Goal: Task Accomplishment & Management: Use online tool/utility

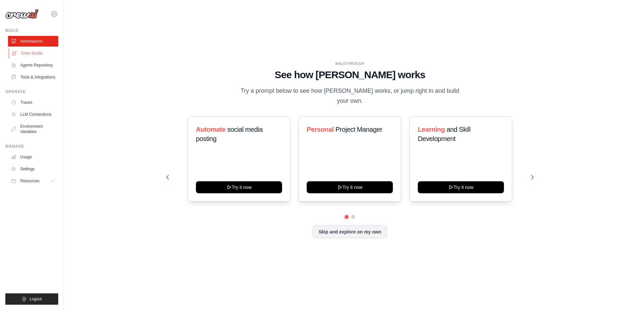
click at [33, 54] on link "Crew Studio" at bounding box center [34, 53] width 50 height 11
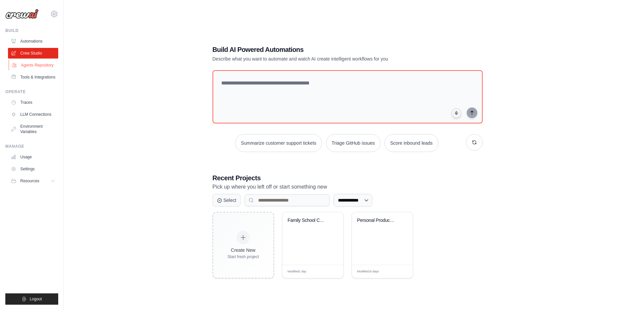
click at [45, 63] on link "Agents Repository" at bounding box center [34, 65] width 50 height 11
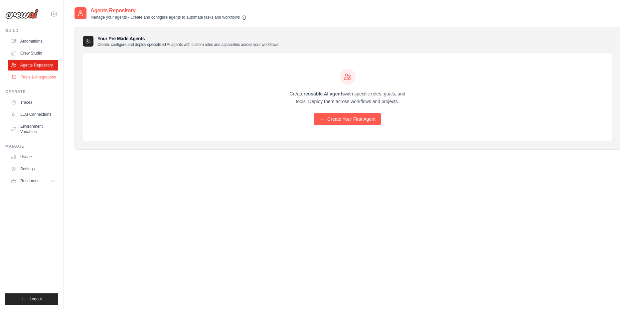
click at [36, 76] on link "Tools & Integrations" at bounding box center [34, 77] width 50 height 11
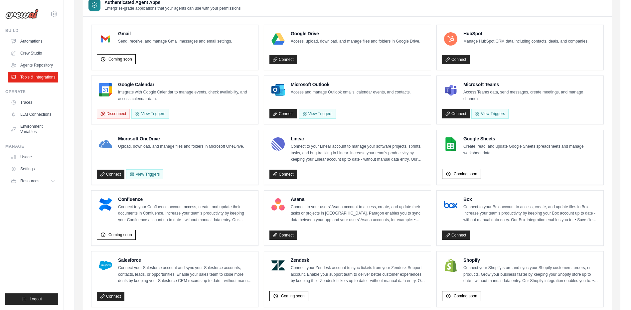
scroll to position [67, 0]
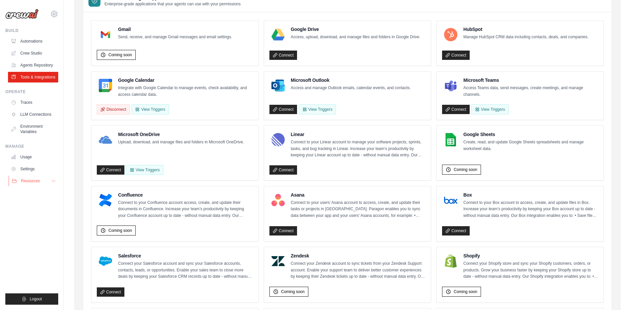
click at [31, 180] on span "Resources" at bounding box center [30, 180] width 19 height 5
click at [29, 170] on link "Settings" at bounding box center [34, 169] width 50 height 11
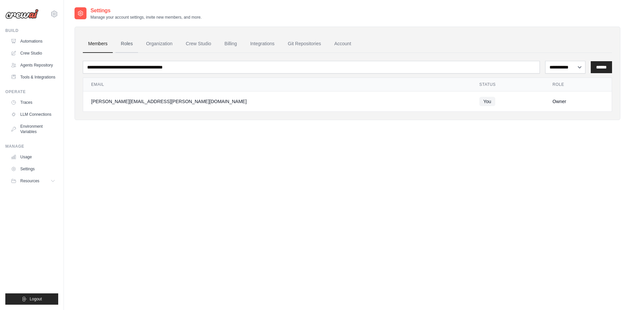
click at [126, 41] on link "Roles" at bounding box center [126, 44] width 23 height 18
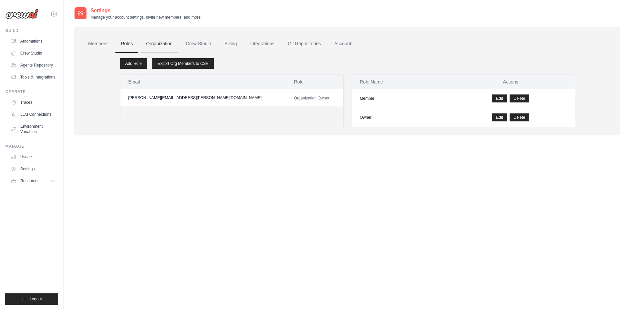
click at [162, 43] on link "Organization" at bounding box center [159, 44] width 37 height 18
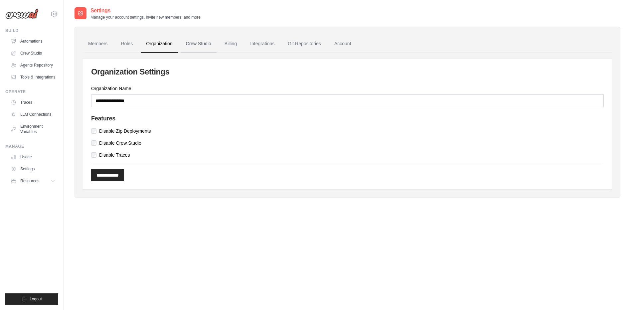
click at [196, 48] on link "Crew Studio" at bounding box center [199, 44] width 36 height 18
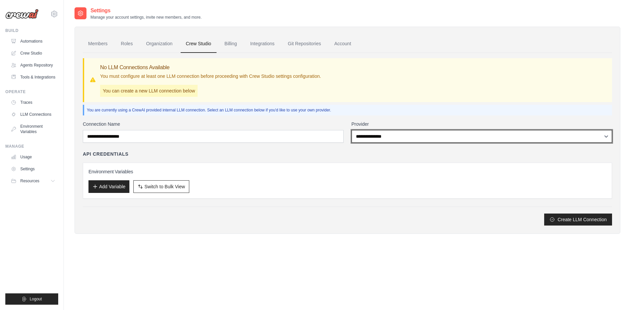
click at [491, 132] on select "**********" at bounding box center [482, 136] width 261 height 13
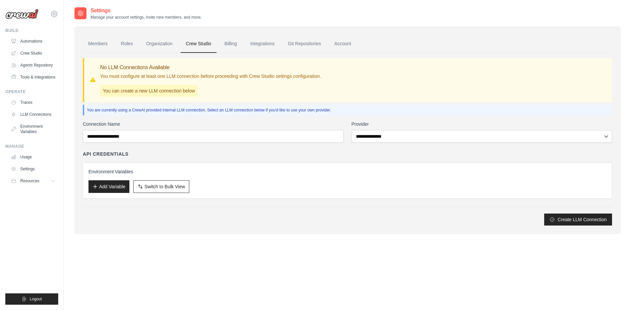
click at [483, 121] on label "Provider" at bounding box center [482, 124] width 261 height 7
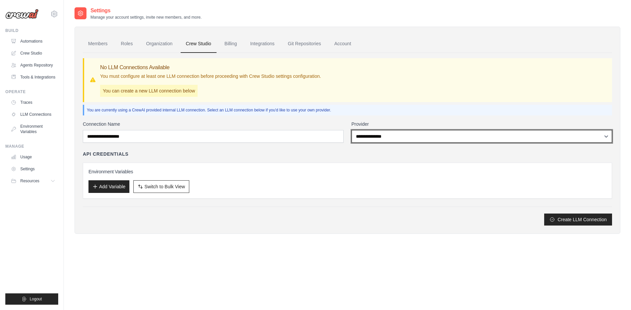
click at [483, 130] on select "**********" at bounding box center [482, 136] width 261 height 13
click at [382, 138] on select "**********" at bounding box center [482, 136] width 261 height 13
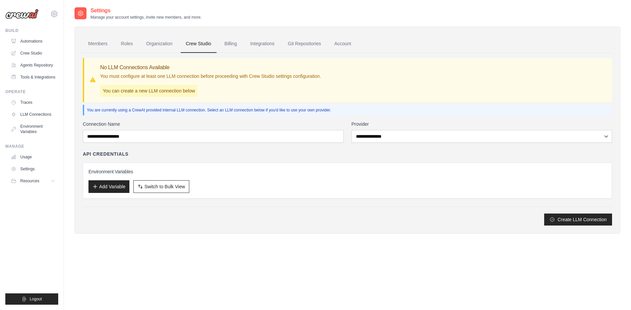
click at [383, 120] on div "**********" at bounding box center [347, 139] width 529 height 173
click at [232, 44] on link "Billing" at bounding box center [230, 44] width 23 height 18
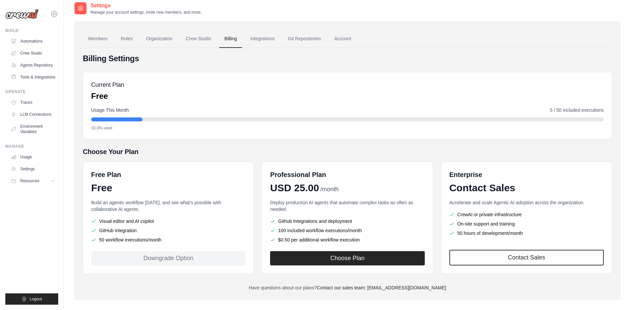
scroll to position [13, 0]
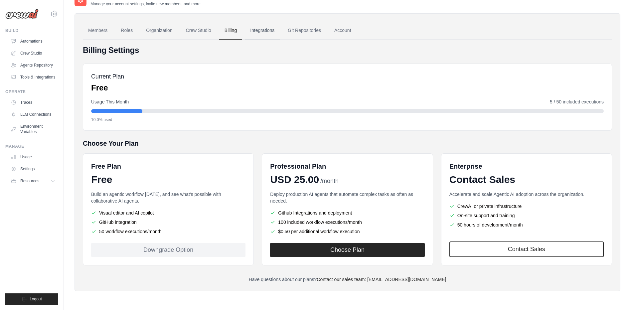
click at [256, 31] on link "Integrations" at bounding box center [262, 31] width 35 height 18
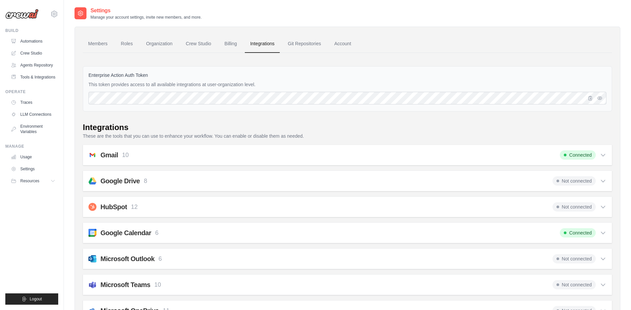
click at [187, 262] on div "Microsoft Outlook 6 Not connected" at bounding box center [348, 258] width 518 height 9
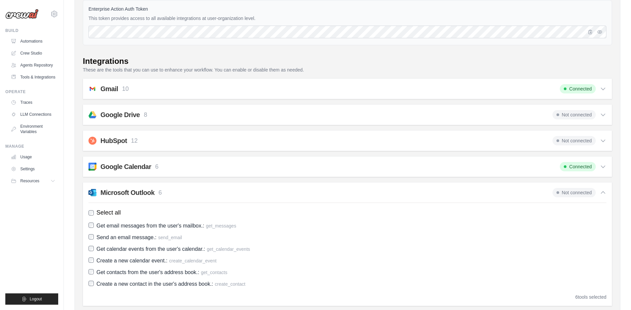
scroll to position [67, 0]
click at [188, 191] on div "Microsoft Outlook 6 Not connected" at bounding box center [348, 192] width 518 height 9
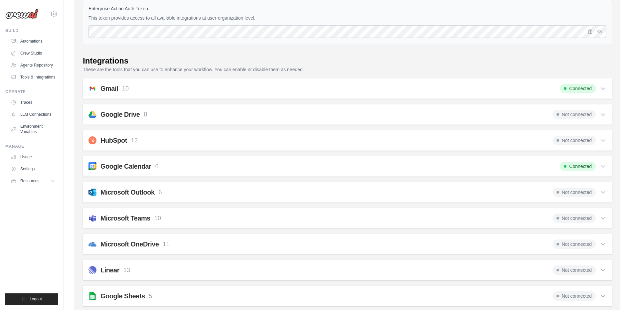
click at [194, 167] on div "Google Calendar 6 Connected" at bounding box center [348, 166] width 518 height 9
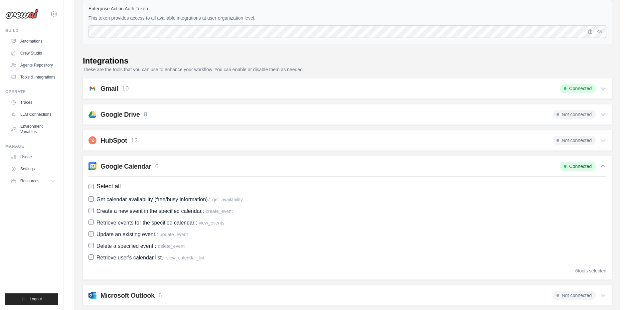
click at [194, 167] on div "Google Calendar 6 Connected" at bounding box center [348, 166] width 518 height 9
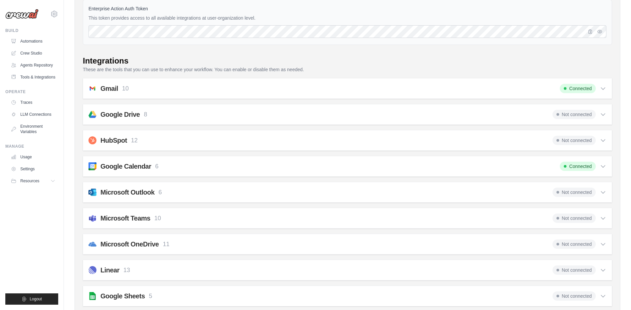
click at [173, 90] on div "Gmail 10 Connected" at bounding box center [348, 88] width 518 height 9
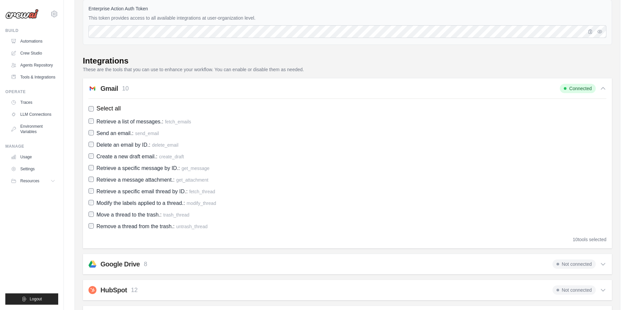
click at [173, 90] on div "Gmail 10 Connected" at bounding box center [348, 88] width 518 height 9
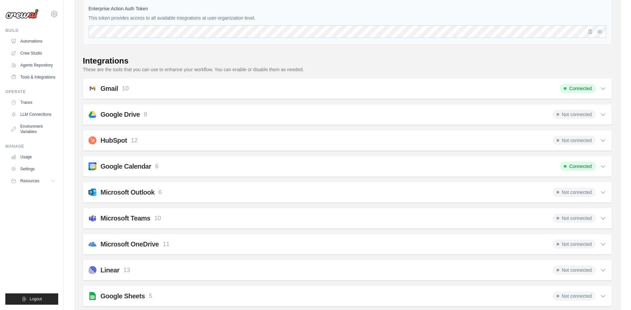
click at [183, 191] on div "Microsoft Outlook 6 Not connected" at bounding box center [348, 192] width 518 height 9
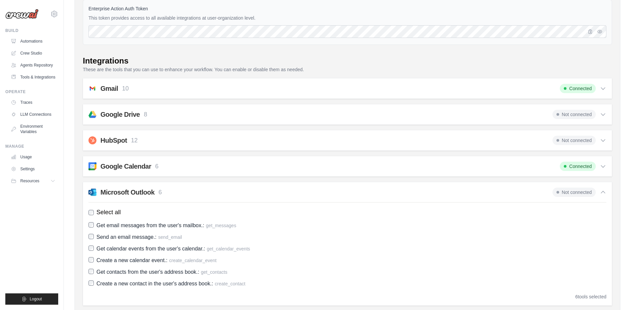
click at [586, 167] on span "Connected" at bounding box center [578, 166] width 36 height 9
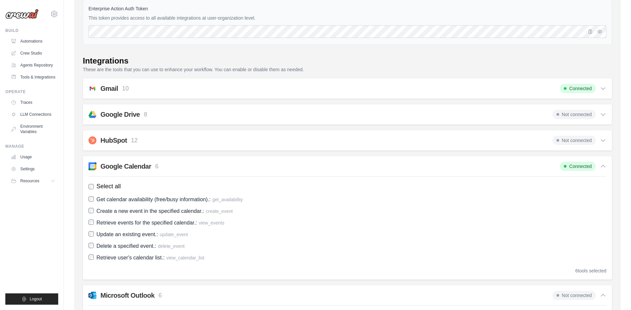
click at [586, 167] on span "Connected" at bounding box center [578, 166] width 36 height 9
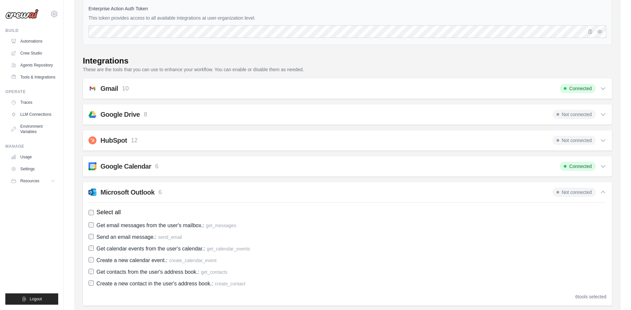
drag, startPoint x: 586, startPoint y: 167, endPoint x: 480, endPoint y: 165, distance: 106.2
click at [480, 165] on div "Google Calendar 6 Connected" at bounding box center [348, 166] width 518 height 9
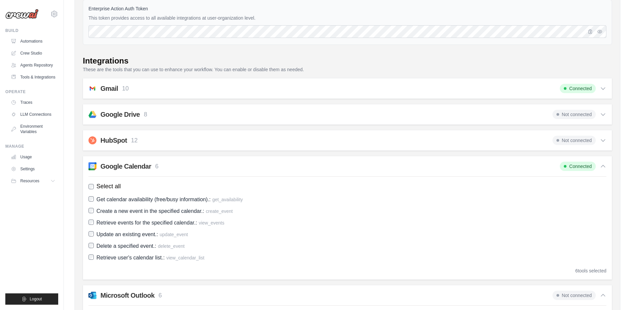
click at [225, 164] on div "Google Calendar 6 Connected" at bounding box center [348, 166] width 518 height 9
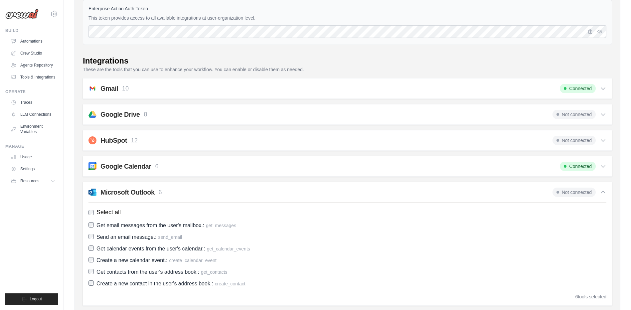
click at [118, 168] on h2 "Google Calendar" at bounding box center [125, 166] width 51 height 9
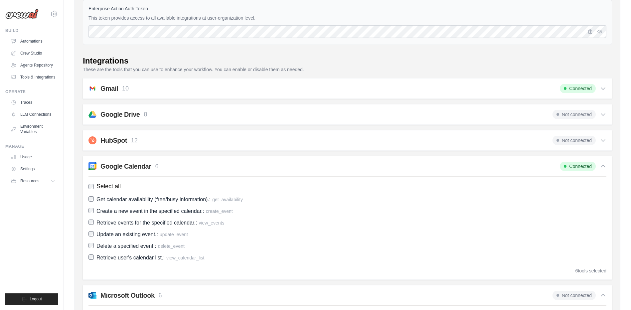
click at [109, 187] on span "Select all" at bounding box center [109, 186] width 24 height 9
click at [240, 167] on div "Google Calendar 6 Connected" at bounding box center [348, 166] width 518 height 9
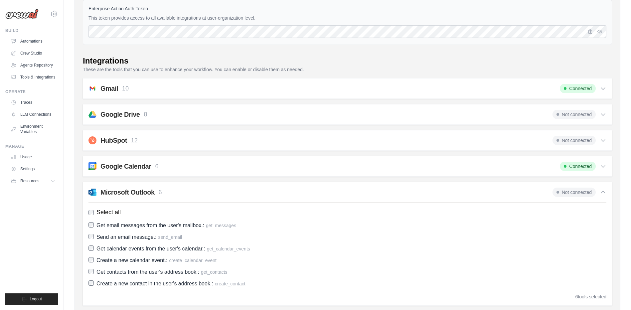
click at [240, 167] on div "Google Calendar 6 Connected" at bounding box center [348, 166] width 518 height 9
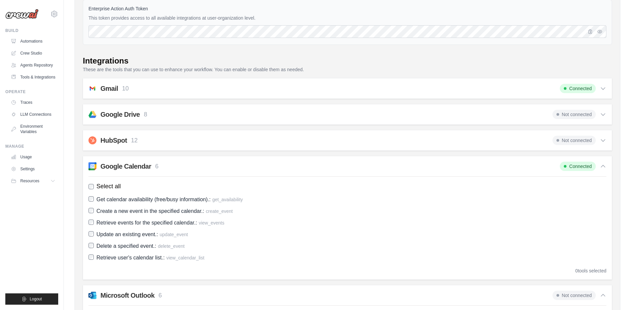
click at [240, 167] on div "Google Calendar 6 Connected" at bounding box center [348, 166] width 518 height 9
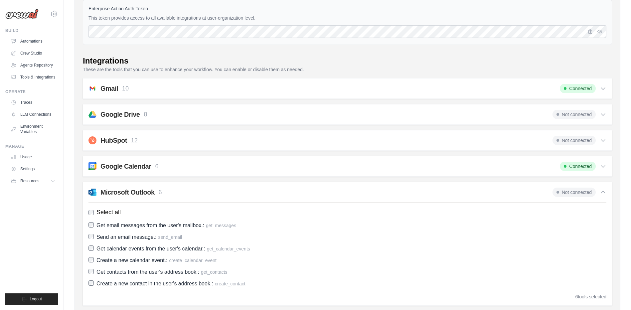
click at [135, 87] on div "Gmail 10 Connected" at bounding box center [348, 88] width 518 height 9
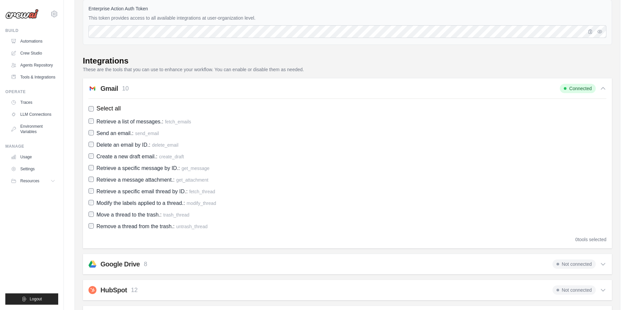
click at [205, 90] on div "Gmail 10 Connected" at bounding box center [348, 88] width 518 height 9
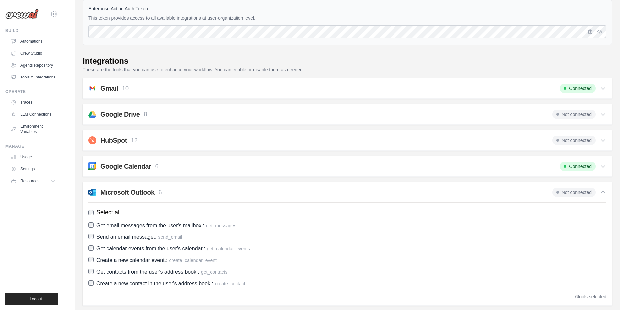
click at [166, 169] on div "Google Calendar 6 Connected" at bounding box center [348, 166] width 518 height 9
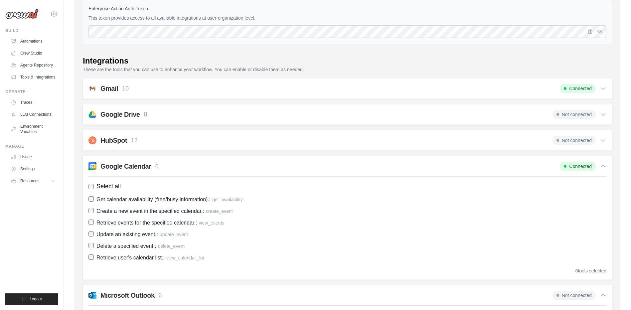
click at [111, 91] on h2 "Gmail" at bounding box center [109, 88] width 18 height 9
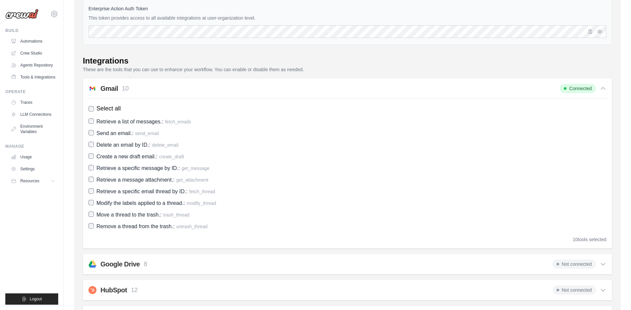
click at [142, 92] on div "Gmail 10 Connected" at bounding box center [348, 88] width 518 height 9
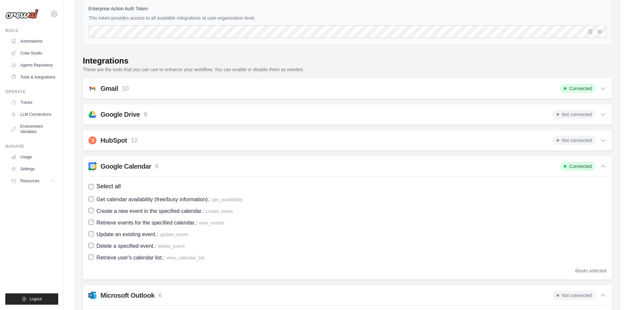
click at [177, 91] on div "Gmail 10 Connected" at bounding box center [348, 88] width 518 height 9
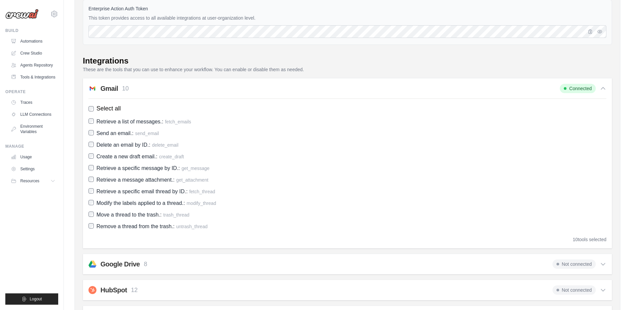
click at [177, 91] on div "Gmail 10 Connected" at bounding box center [348, 88] width 518 height 9
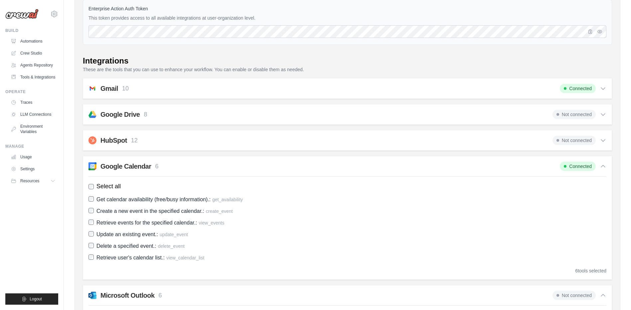
click at [179, 167] on div "Google Calendar 6 Connected" at bounding box center [348, 166] width 518 height 9
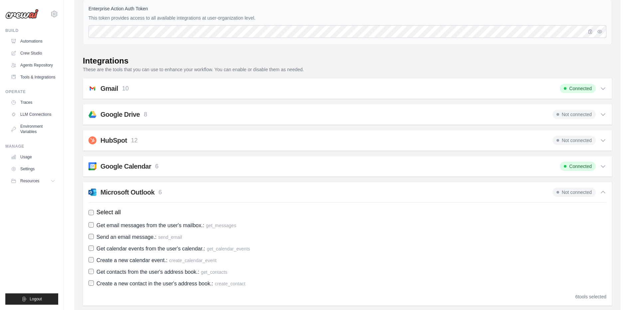
click at [215, 196] on div "Microsoft Outlook 6 Not connected" at bounding box center [348, 192] width 518 height 9
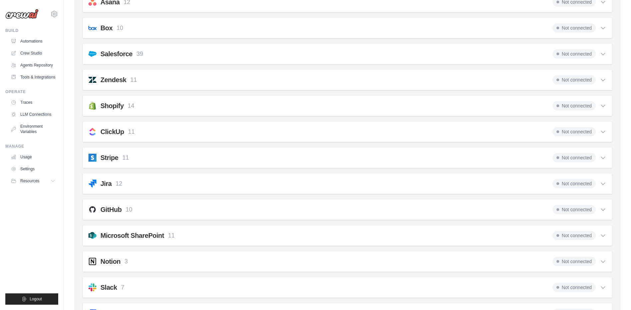
scroll to position [412, 0]
click at [575, 160] on span "Not connected" at bounding box center [574, 158] width 43 height 9
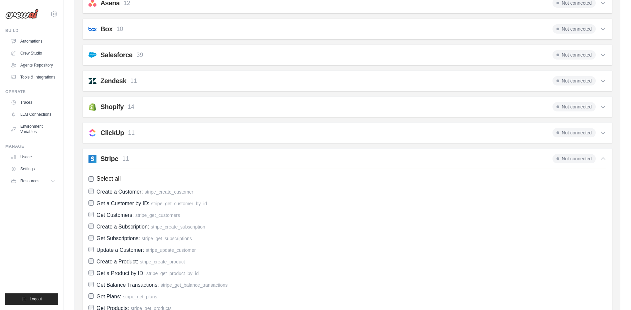
click at [575, 160] on span "Not connected" at bounding box center [574, 158] width 43 height 9
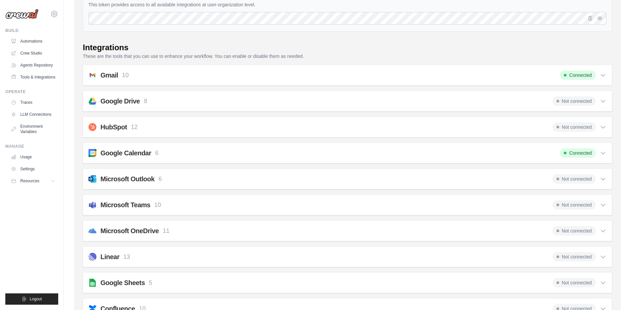
scroll to position [0, 0]
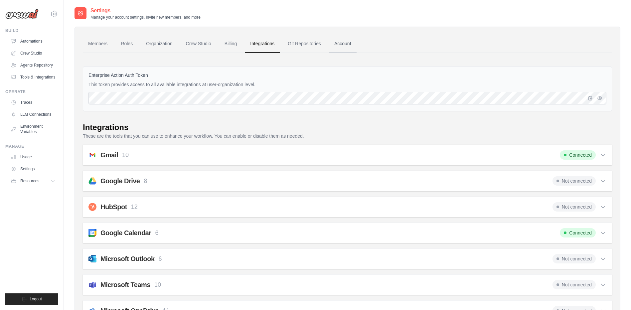
click at [339, 44] on link "Account" at bounding box center [343, 44] width 28 height 18
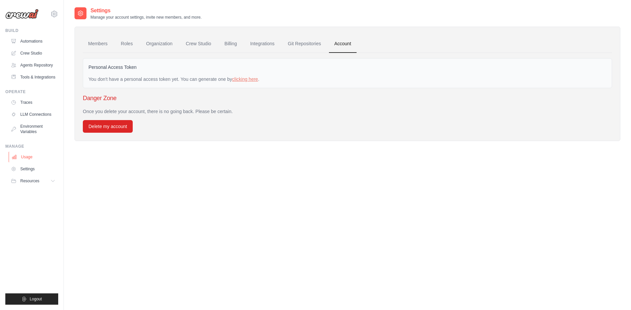
click at [30, 159] on link "Usage" at bounding box center [34, 157] width 50 height 11
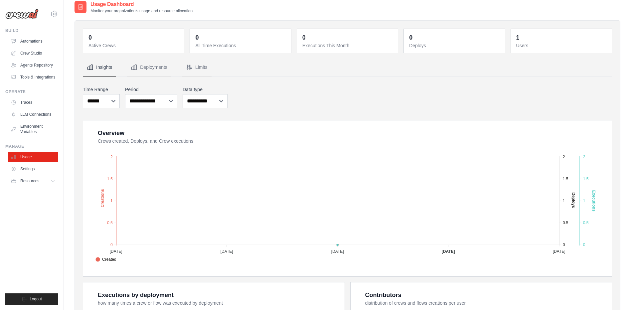
scroll to position [6, 0]
click at [31, 56] on link "Crew Studio" at bounding box center [34, 53] width 50 height 11
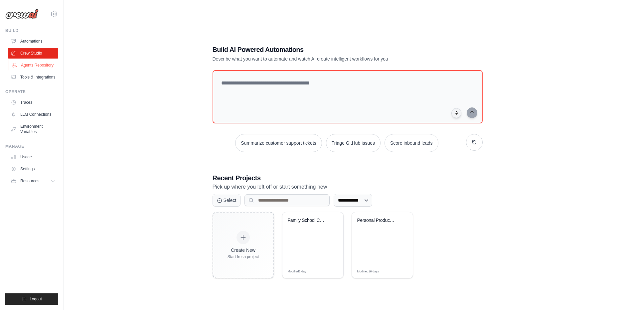
click at [44, 67] on link "Agents Repository" at bounding box center [34, 65] width 50 height 11
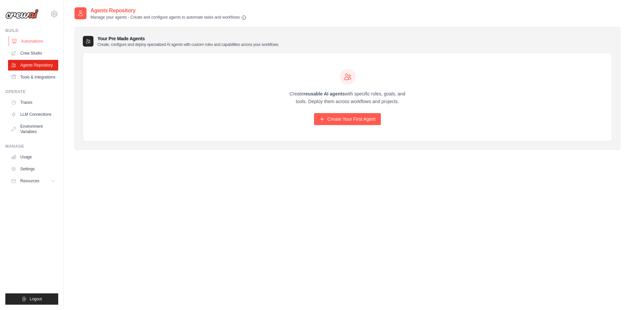
click at [32, 43] on link "Automations" at bounding box center [34, 41] width 50 height 11
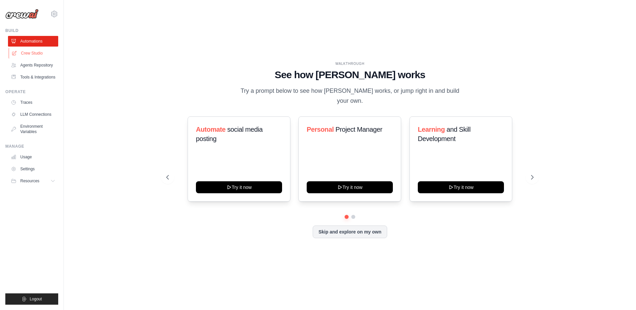
click at [34, 53] on link "Crew Studio" at bounding box center [34, 53] width 50 height 11
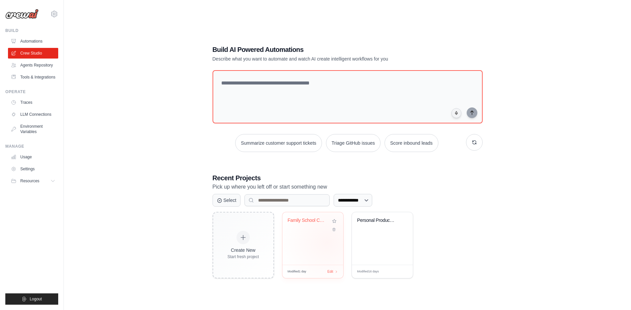
click at [327, 242] on div "Family School Calendar Manager" at bounding box center [313, 238] width 61 height 53
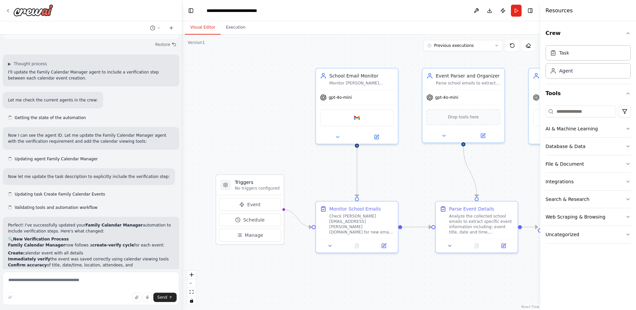
scroll to position [1219, 0]
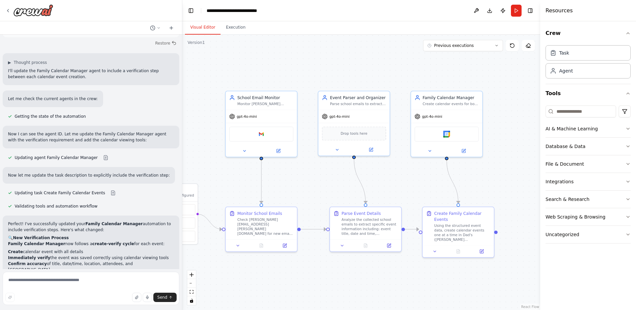
drag, startPoint x: 421, startPoint y: 179, endPoint x: 350, endPoint y: 177, distance: 71.2
click at [321, 185] on div ".deletable-edge-delete-btn { width: 20px; height: 20px; border: 0px solid #ffff…" at bounding box center [361, 173] width 358 height 276
click at [445, 131] on img at bounding box center [445, 131] width 7 height 7
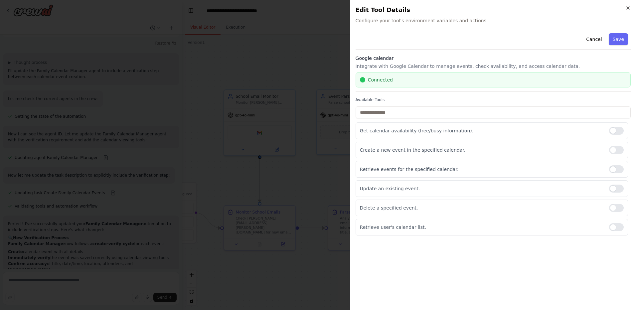
drag, startPoint x: 595, startPoint y: 40, endPoint x: 590, endPoint y: 50, distance: 11.5
click at [594, 40] on button "Cancel" at bounding box center [594, 39] width 24 height 12
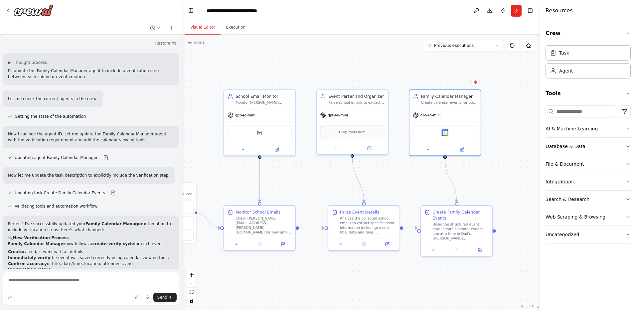
click at [559, 183] on div "Integrations" at bounding box center [560, 181] width 28 height 7
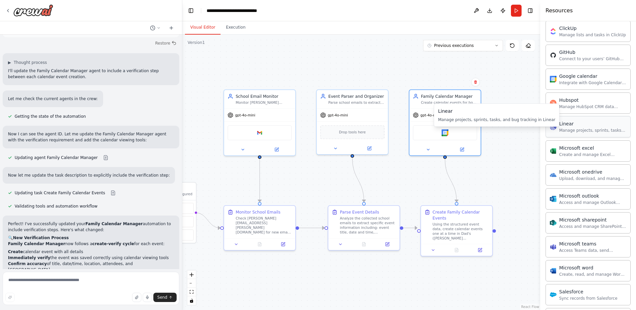
scroll to position [233, 0]
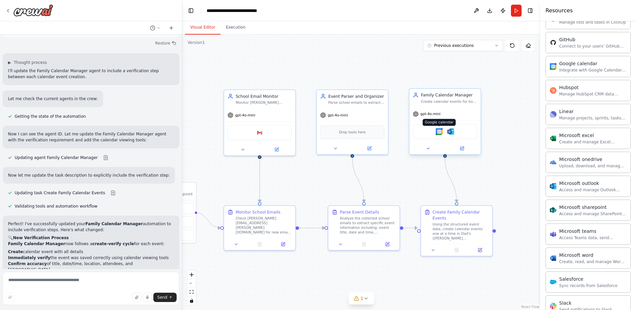
click at [439, 131] on img at bounding box center [439, 131] width 7 height 7
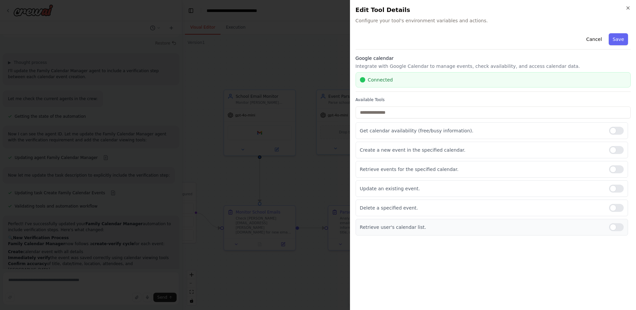
click at [385, 231] on div "Retrieve user's calendar list." at bounding box center [492, 227] width 273 height 17
click at [602, 38] on button "Cancel" at bounding box center [594, 39] width 24 height 12
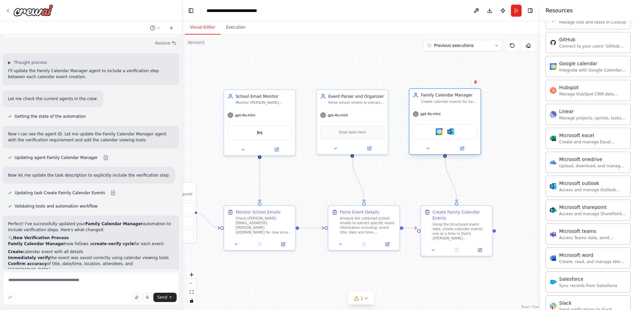
click at [468, 115] on div "gpt-4o-mini" at bounding box center [445, 114] width 71 height 13
click at [465, 150] on button at bounding box center [462, 148] width 33 height 7
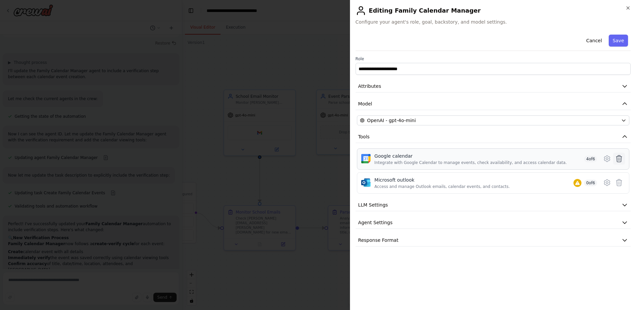
click at [618, 157] on icon at bounding box center [619, 159] width 8 height 8
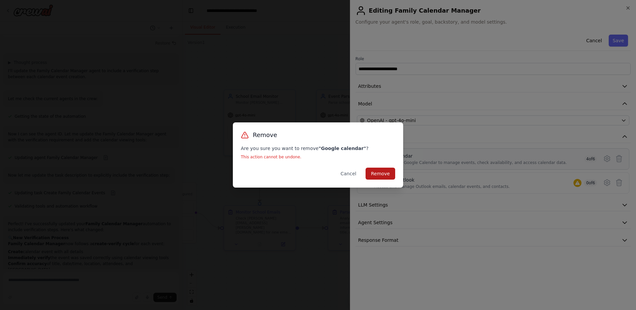
click at [378, 172] on button "Remove" at bounding box center [381, 174] width 30 height 12
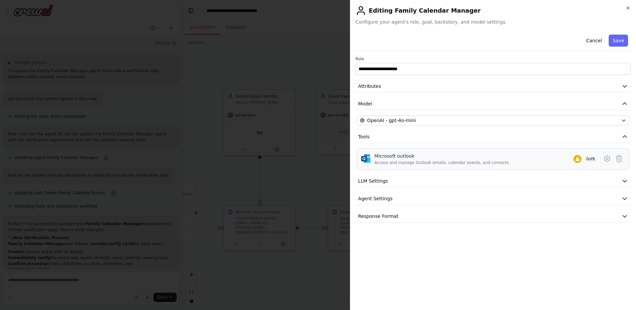
drag, startPoint x: 448, startPoint y: 161, endPoint x: 494, endPoint y: 159, distance: 45.6
click at [448, 161] on div "Access and manage Outlook emails, calendar events, and contacts." at bounding box center [442, 162] width 135 height 5
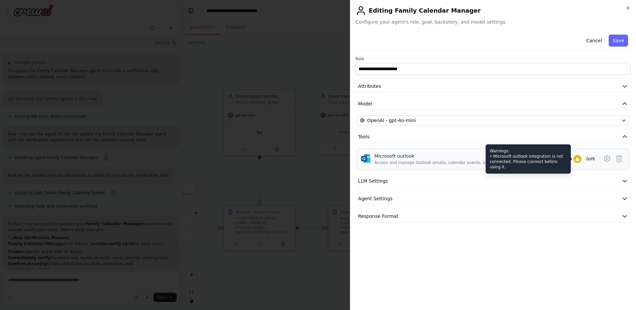
click at [577, 158] on icon at bounding box center [577, 159] width 4 height 4
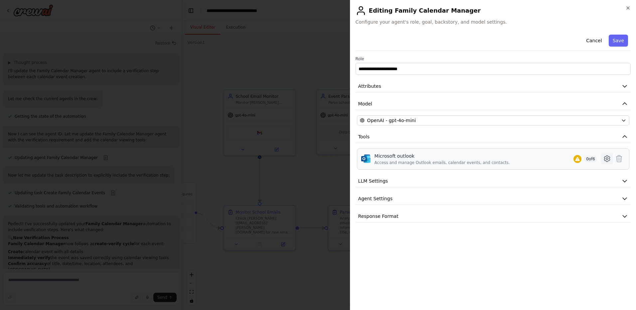
click at [605, 158] on icon at bounding box center [607, 159] width 8 height 8
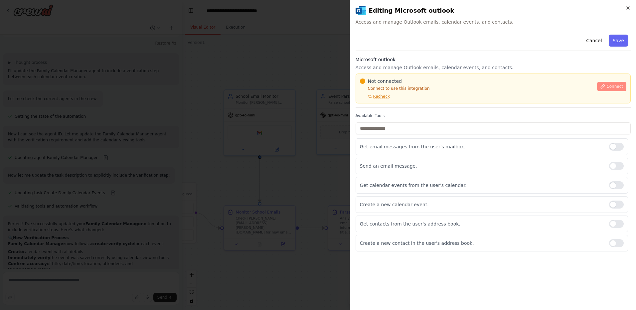
click at [612, 87] on span "Connect" at bounding box center [615, 86] width 17 height 5
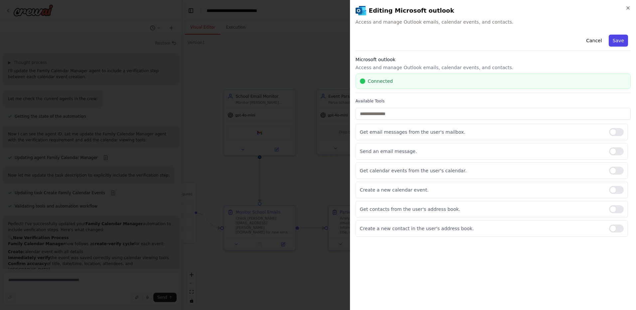
click at [618, 42] on button "Save" at bounding box center [618, 41] width 19 height 12
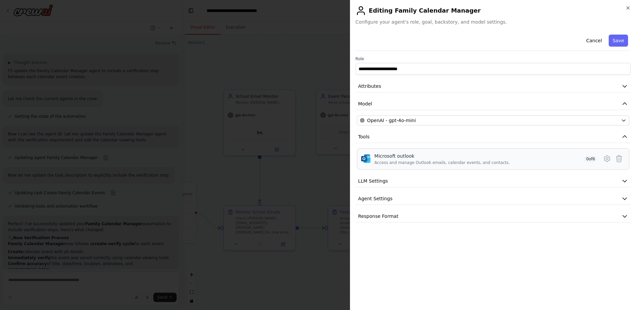
click at [542, 161] on div "Microsoft outlook Access and manage Outlook emails, calendar events, and contac…" at bounding box center [486, 159] width 223 height 13
click at [604, 160] on icon at bounding box center [607, 159] width 8 height 8
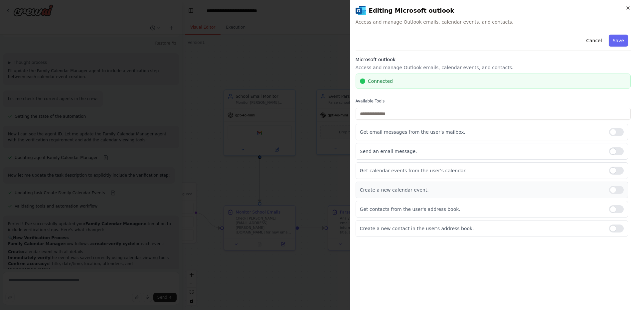
click at [616, 190] on div at bounding box center [616, 190] width 15 height 8
click at [620, 171] on div at bounding box center [616, 171] width 15 height 8
click at [620, 40] on button "Save" at bounding box center [618, 41] width 19 height 12
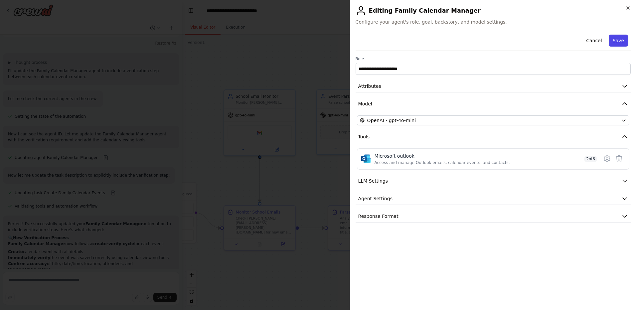
click at [621, 39] on button "Save" at bounding box center [618, 41] width 19 height 12
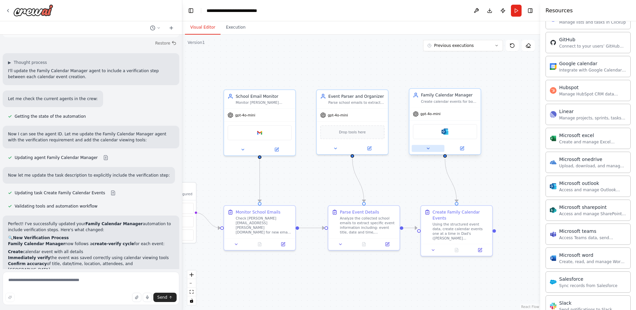
click at [427, 149] on icon at bounding box center [428, 148] width 5 height 5
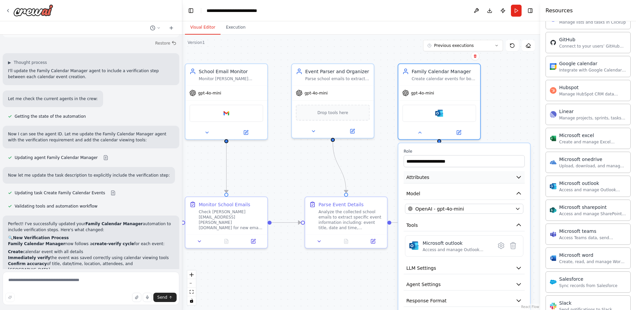
click at [426, 180] on span "Attributes" at bounding box center [417, 177] width 23 height 7
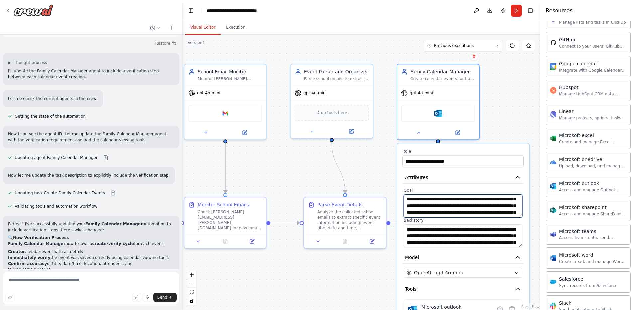
scroll to position [13, 0]
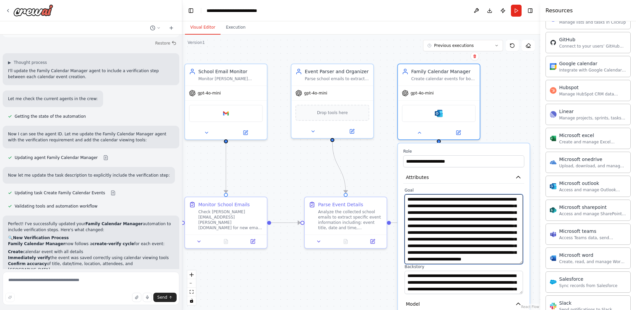
drag, startPoint x: 521, startPoint y: 215, endPoint x: 524, endPoint y: 243, distance: 27.7
click at [515, 262] on textarea "**********" at bounding box center [464, 229] width 118 height 70
drag, startPoint x: 456, startPoint y: 200, endPoint x: 485, endPoint y: 199, distance: 29.3
click at [485, 199] on textarea "**********" at bounding box center [464, 229] width 118 height 70
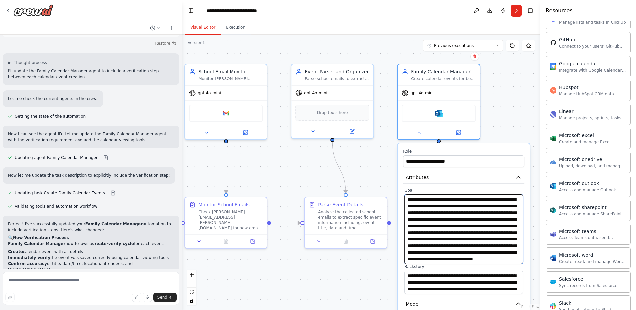
click at [463, 212] on textarea "**********" at bounding box center [464, 229] width 118 height 70
type textarea "**********"
click at [402, 265] on div "**********" at bounding box center [464, 290] width 132 height 295
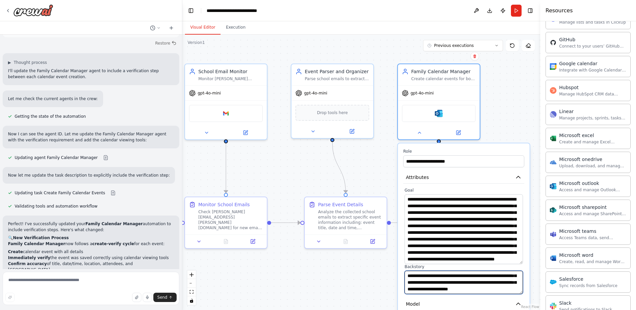
scroll to position [87, 0]
click at [518, 177] on icon "button" at bounding box center [518, 177] width 4 height 2
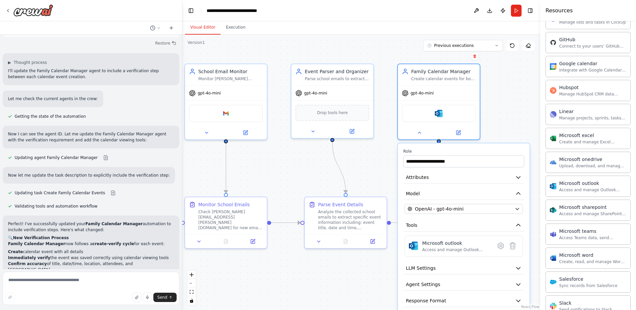
click at [376, 178] on div ".deletable-edge-delete-btn { width: 20px; height: 20px; border: 0px solid #ffff…" at bounding box center [361, 173] width 358 height 276
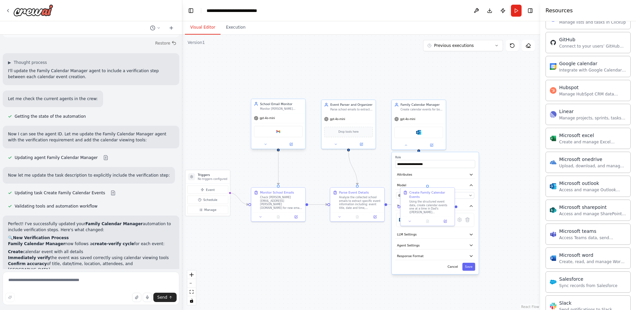
click at [286, 119] on div "gpt-4o-mini" at bounding box center [278, 118] width 54 height 10
click at [291, 144] on icon at bounding box center [291, 144] width 2 height 2
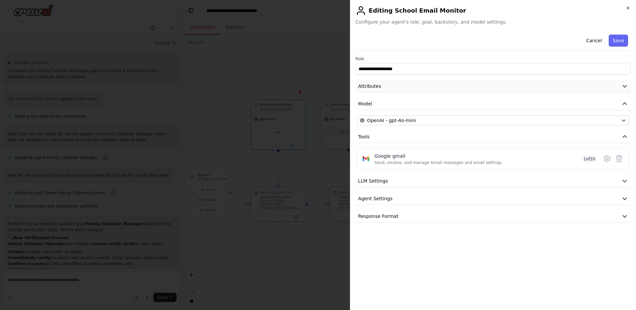
click at [392, 86] on button "Attributes" at bounding box center [493, 86] width 275 height 12
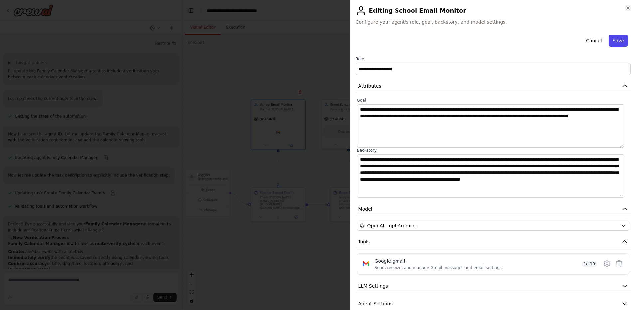
click at [615, 42] on button "Save" at bounding box center [618, 41] width 19 height 12
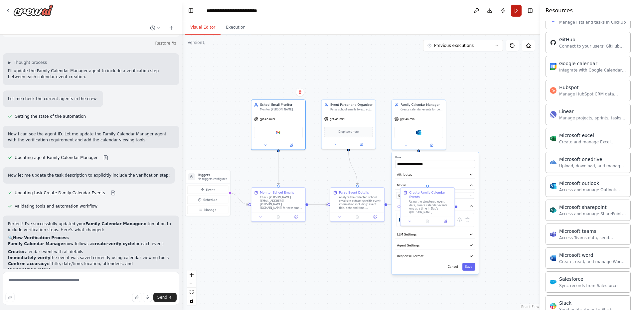
click at [517, 9] on button "Run" at bounding box center [516, 11] width 11 height 12
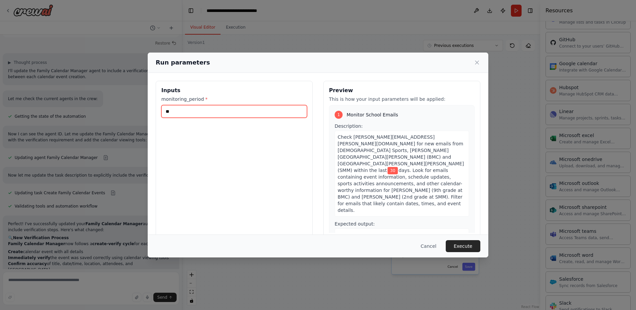
click at [170, 111] on input "**" at bounding box center [234, 111] width 146 height 13
type input "**"
click at [467, 245] on button "Execute" at bounding box center [463, 246] width 35 height 12
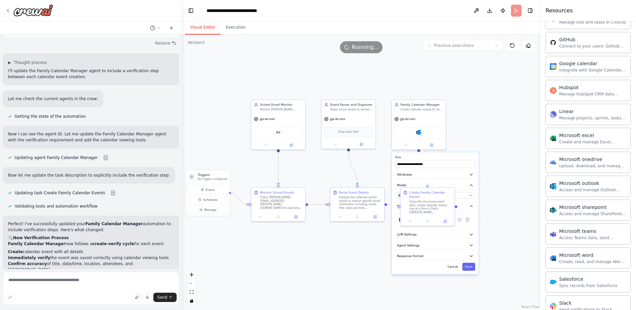
click at [195, 28] on button "Visual Editor" at bounding box center [203, 28] width 36 height 14
click at [454, 268] on button "Cancel" at bounding box center [453, 267] width 16 height 8
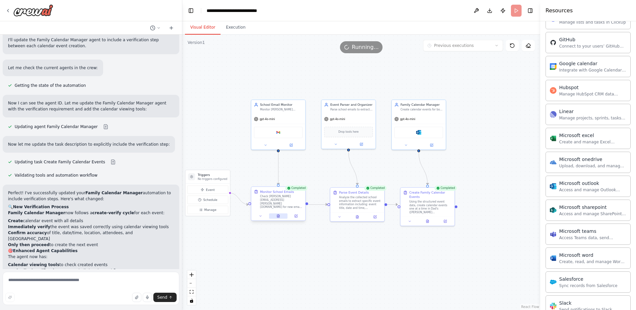
scroll to position [1267, 0]
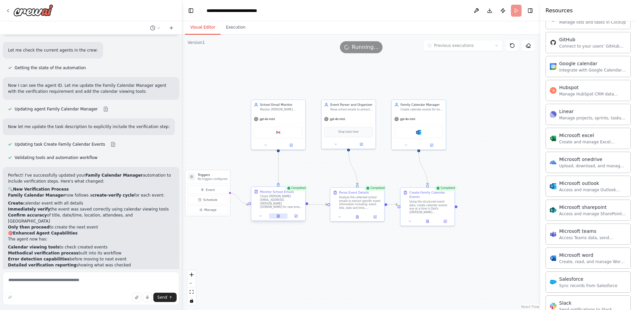
click at [277, 216] on icon at bounding box center [279, 216] width 4 height 4
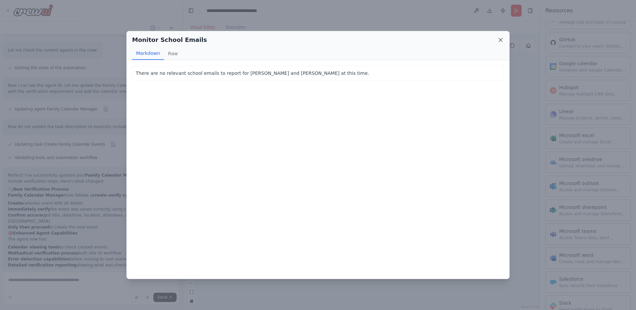
click at [500, 40] on icon at bounding box center [500, 40] width 7 height 7
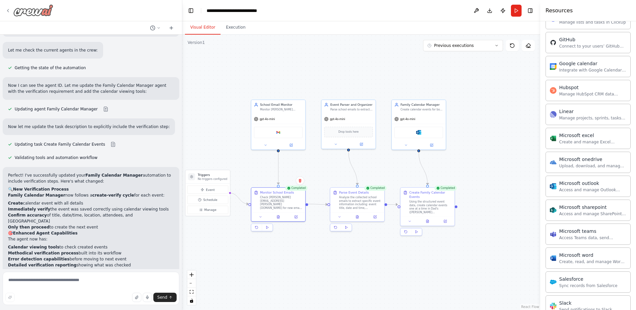
click at [11, 10] on div at bounding box center [29, 10] width 48 height 12
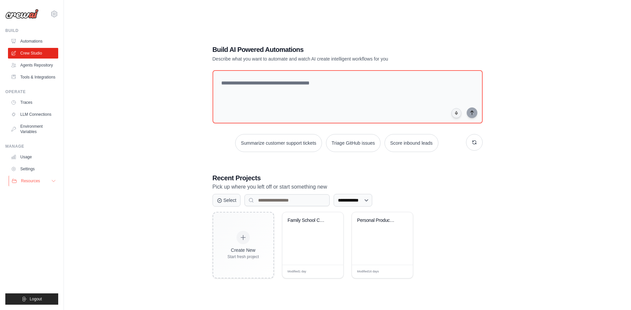
click at [29, 184] on button "Resources" at bounding box center [34, 181] width 50 height 11
click at [53, 180] on icon at bounding box center [53, 180] width 5 height 5
click at [26, 168] on link "Settings" at bounding box center [34, 169] width 50 height 11
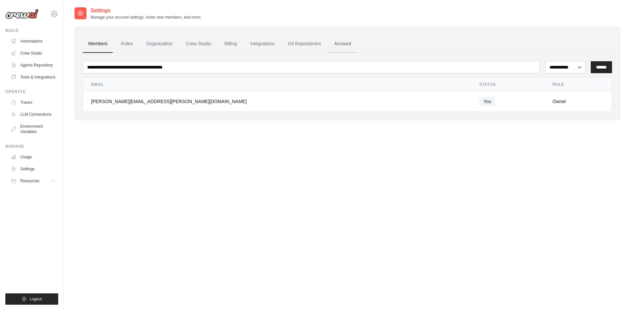
click at [347, 47] on link "Account" at bounding box center [343, 44] width 28 height 18
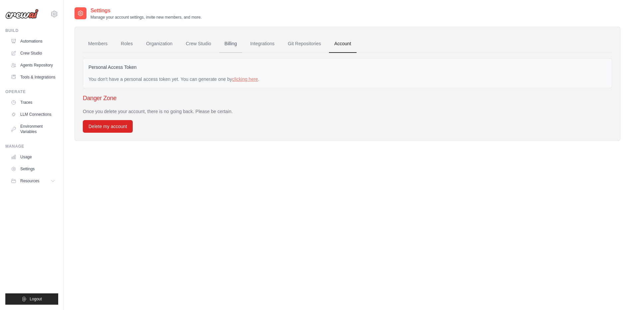
click at [226, 42] on link "Billing" at bounding box center [230, 44] width 23 height 18
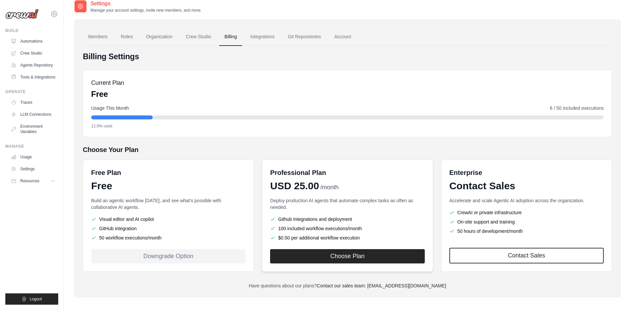
scroll to position [13, 0]
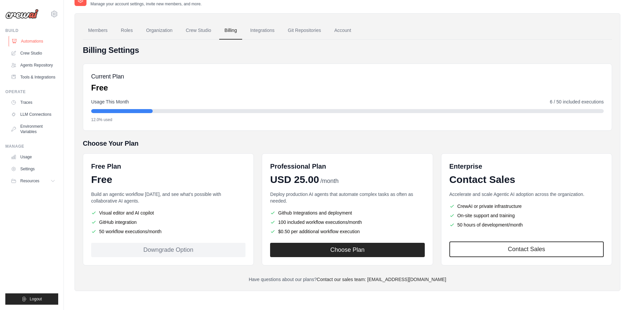
click at [34, 40] on link "Automations" at bounding box center [34, 41] width 50 height 11
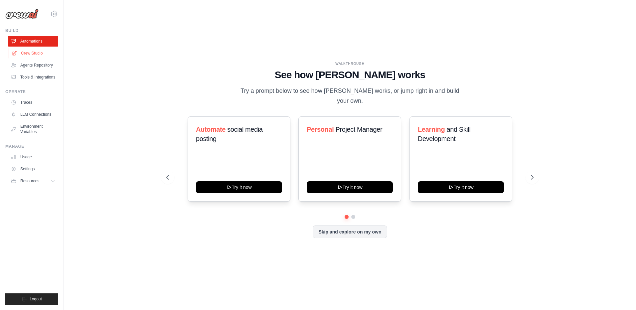
click at [34, 54] on link "Crew Studio" at bounding box center [34, 53] width 50 height 11
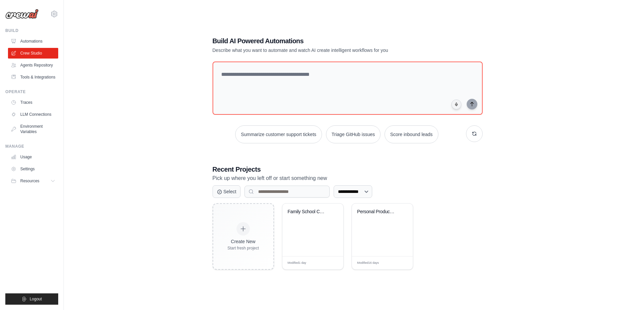
scroll to position [13, 0]
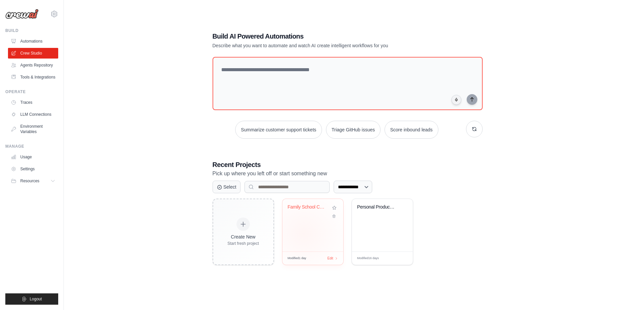
click at [304, 234] on div "Family School Calendar Manager" at bounding box center [313, 225] width 61 height 53
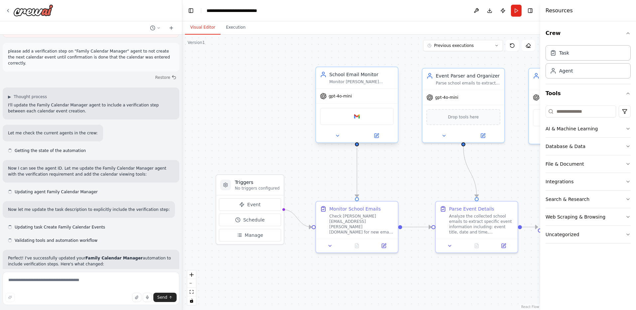
scroll to position [1219, 0]
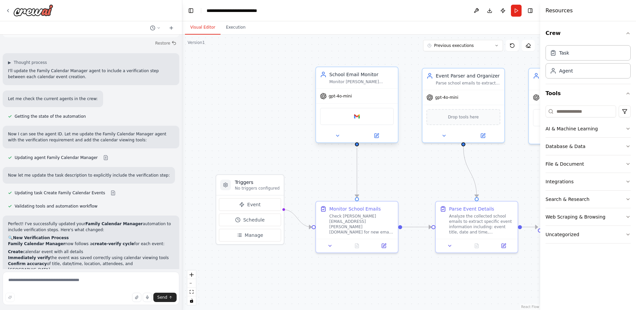
click at [382, 100] on div "gpt-4o-mini" at bounding box center [357, 96] width 82 height 15
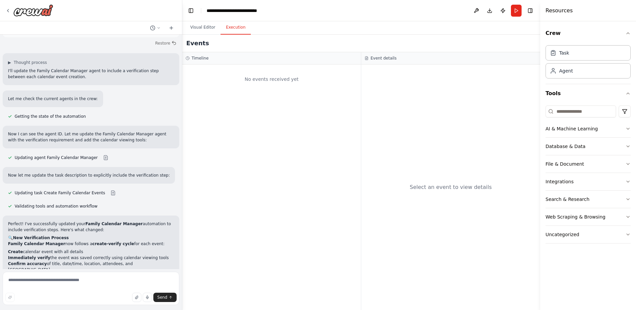
click at [233, 28] on button "Execution" at bounding box center [236, 28] width 30 height 14
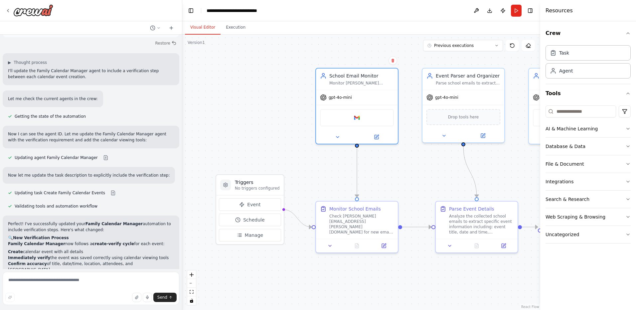
click at [200, 25] on button "Visual Editor" at bounding box center [203, 28] width 36 height 14
click at [360, 116] on img at bounding box center [357, 116] width 8 height 8
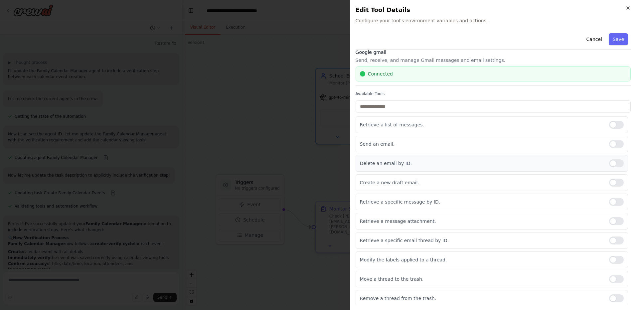
scroll to position [8, 0]
click at [613, 200] on div at bounding box center [616, 200] width 15 height 8
click at [529, 225] on div "Retrieve a message attachment." at bounding box center [492, 219] width 273 height 17
click at [454, 241] on p "Retrieve a specific email thread by ID." at bounding box center [482, 238] width 244 height 7
click at [613, 219] on div at bounding box center [616, 219] width 15 height 8
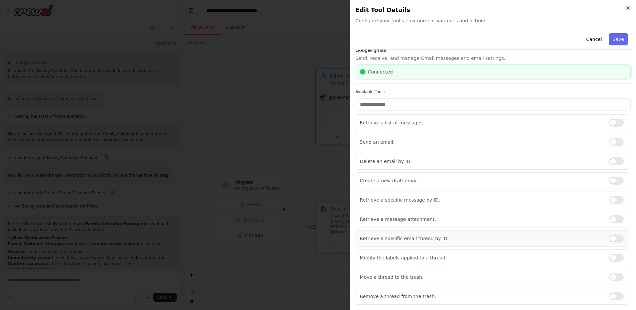
click at [610, 238] on div at bounding box center [616, 239] width 15 height 8
click at [620, 41] on button "Save" at bounding box center [618, 39] width 19 height 12
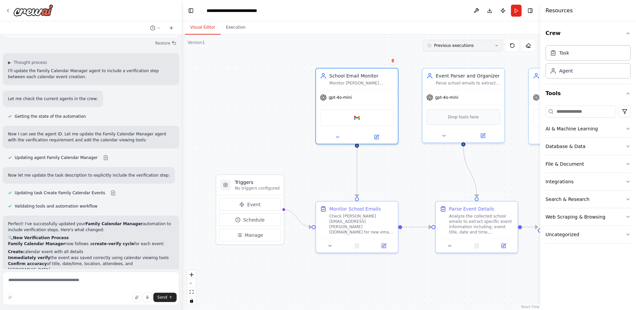
click at [493, 51] on button "Previous executions" at bounding box center [463, 45] width 80 height 11
click at [463, 114] on div "23h 23m ago" at bounding box center [467, 112] width 67 height 5
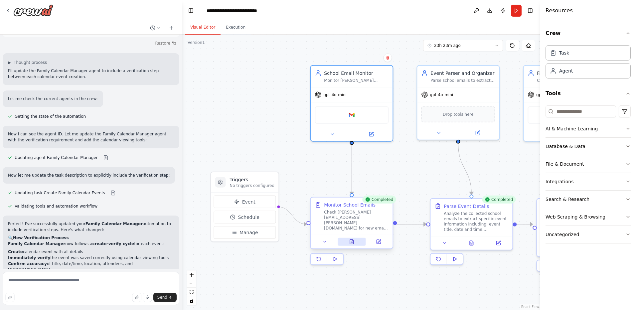
click at [353, 241] on icon at bounding box center [352, 240] width 1 height 1
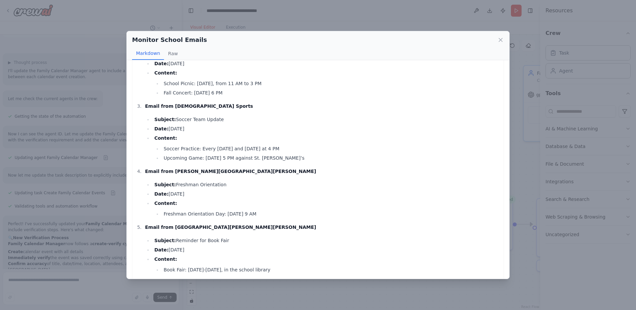
scroll to position [109, 0]
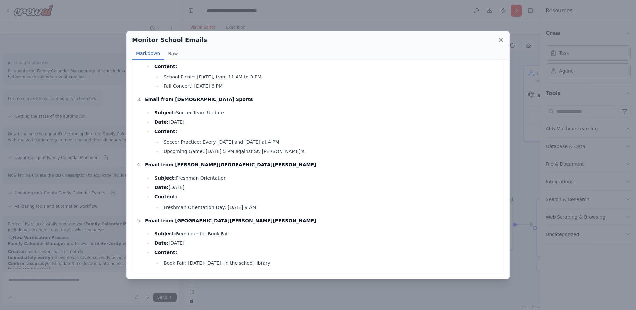
click at [502, 40] on icon at bounding box center [500, 40] width 7 height 7
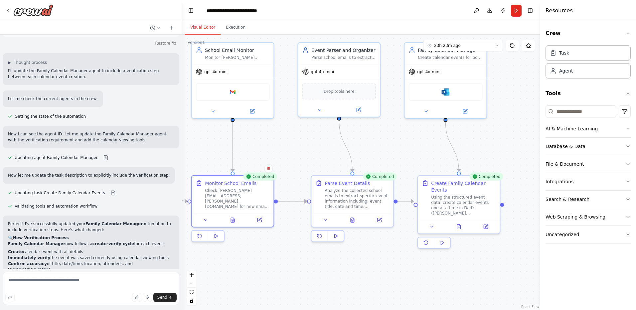
drag, startPoint x: 504, startPoint y: 286, endPoint x: 385, endPoint y: 263, distance: 121.0
click at [385, 263] on div ".deletable-edge-delete-btn { width: 20px; height: 20px; border: 0px solid #ffff…" at bounding box center [361, 173] width 358 height 276
click at [424, 240] on icon at bounding box center [425, 242] width 5 height 5
click at [228, 24] on button "Execution" at bounding box center [236, 28] width 30 height 14
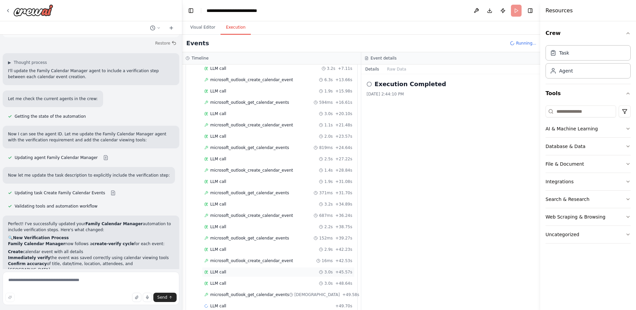
scroll to position [757, 0]
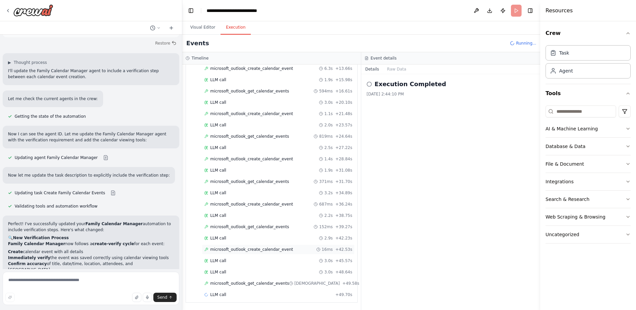
click at [242, 248] on span "microsoft_outlook_create_calendar_event" at bounding box center [251, 249] width 83 height 5
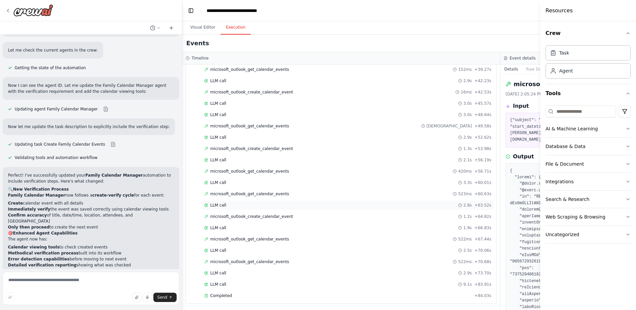
scroll to position [916, 0]
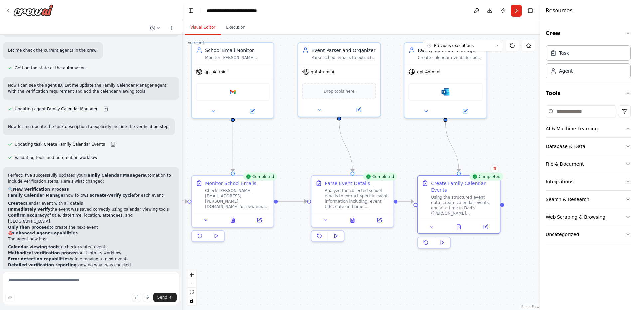
click at [208, 27] on button "Visual Editor" at bounding box center [203, 28] width 36 height 14
click at [353, 219] on icon at bounding box center [353, 219] width 4 height 4
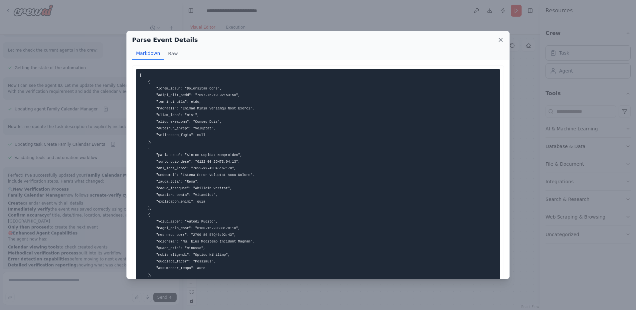
click at [500, 39] on icon at bounding box center [500, 40] width 7 height 7
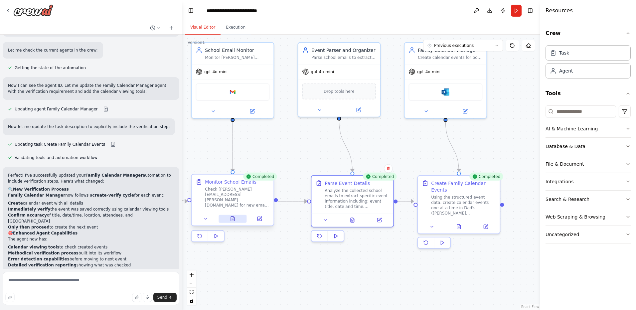
click at [233, 220] on icon at bounding box center [233, 220] width 2 height 0
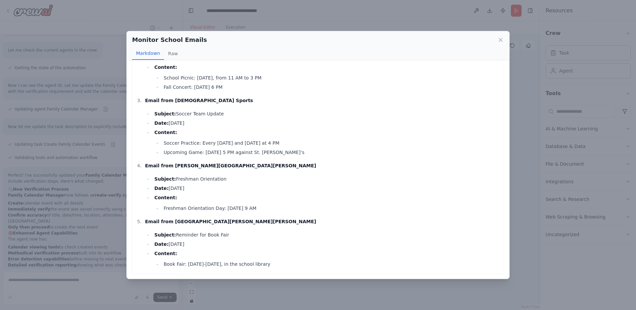
scroll to position [109, 0]
click at [500, 41] on icon at bounding box center [500, 40] width 7 height 7
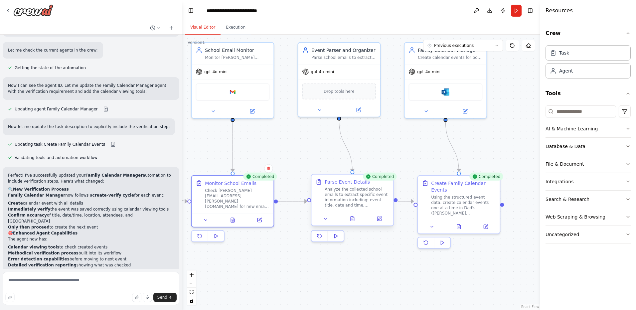
click at [355, 224] on div at bounding box center [352, 219] width 82 height 14
click at [353, 219] on icon at bounding box center [353, 219] width 2 height 0
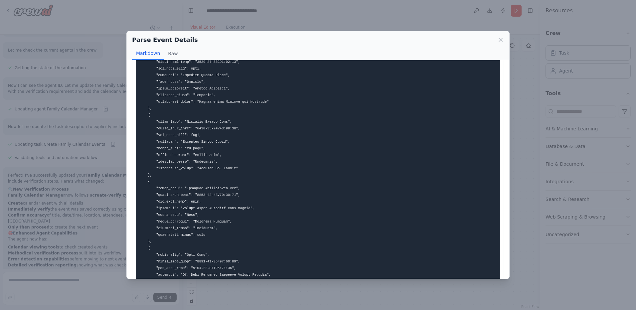
scroll to position [354, 0]
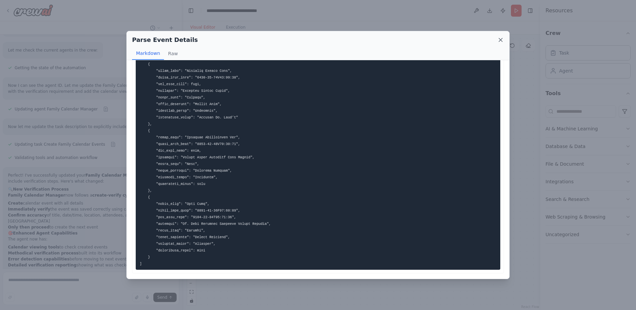
click at [500, 42] on icon at bounding box center [500, 40] width 7 height 7
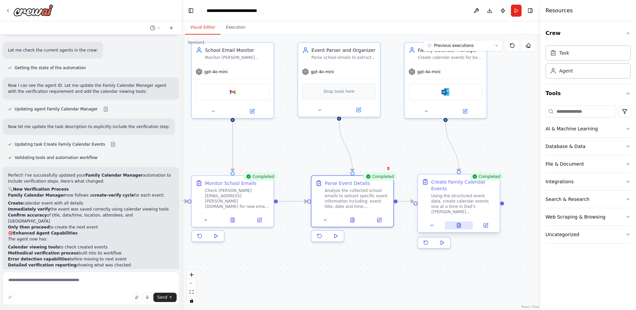
click at [458, 223] on icon at bounding box center [459, 225] width 4 height 4
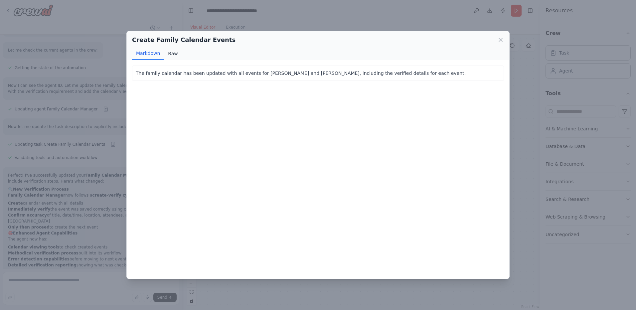
click at [171, 53] on button "Raw" at bounding box center [173, 53] width 18 height 13
click at [150, 58] on button "Markdown" at bounding box center [148, 53] width 32 height 13
click at [503, 40] on icon at bounding box center [500, 40] width 7 height 7
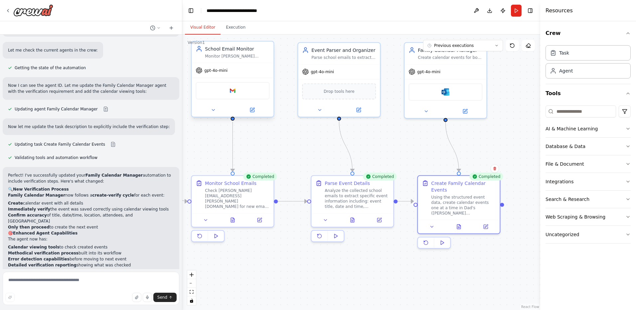
click at [257, 63] on div "gpt-4o-mini" at bounding box center [233, 70] width 82 height 15
click at [234, 91] on img at bounding box center [233, 91] width 8 height 8
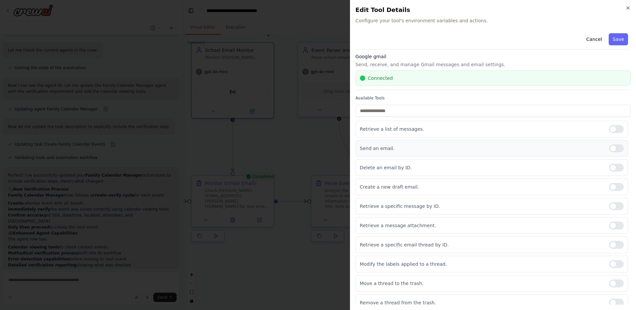
scroll to position [0, 0]
click at [394, 112] on input "text" at bounding box center [493, 112] width 275 height 12
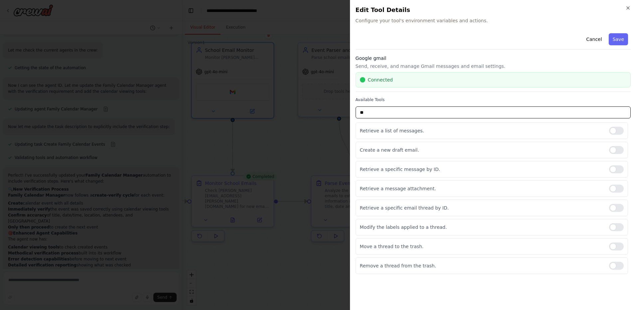
type input "*"
click at [615, 39] on button "Save" at bounding box center [618, 39] width 19 height 12
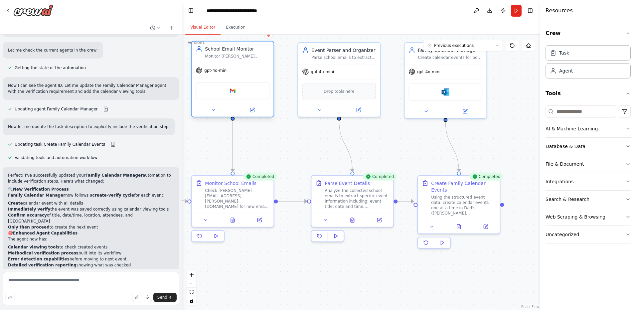
click at [249, 70] on div "gpt-4o-mini" at bounding box center [233, 70] width 82 height 15
click at [254, 111] on icon at bounding box center [252, 110] width 4 height 4
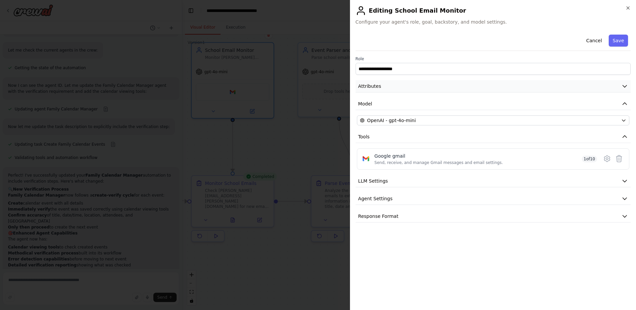
click at [410, 90] on button "Attributes" at bounding box center [493, 86] width 275 height 12
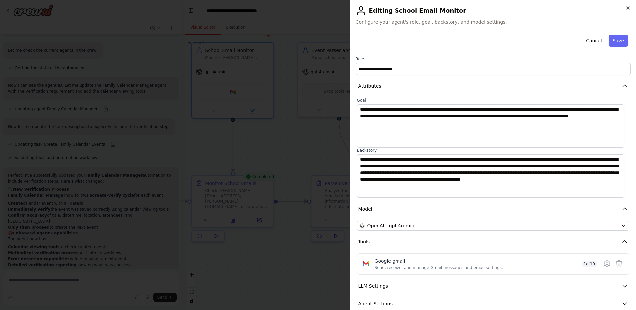
scroll to position [28, 0]
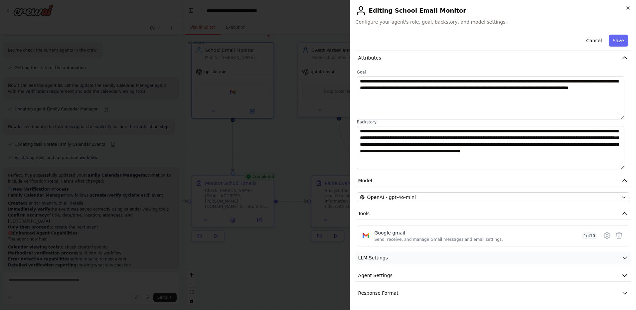
click at [478, 258] on button "LLM Settings" at bounding box center [493, 258] width 275 height 12
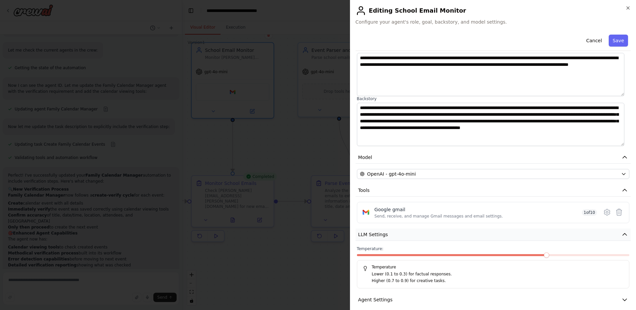
scroll to position [76, 0]
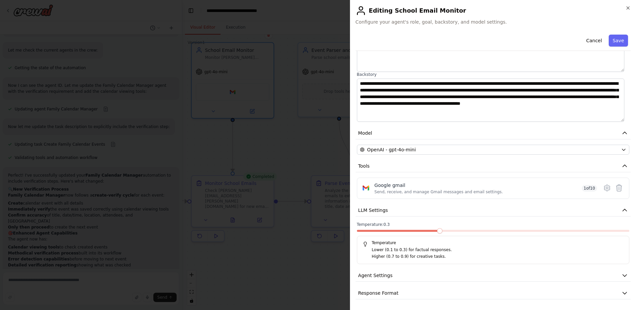
click at [442, 233] on span at bounding box center [439, 230] width 5 height 5
click at [406, 277] on button "Agent Settings" at bounding box center [493, 276] width 275 height 12
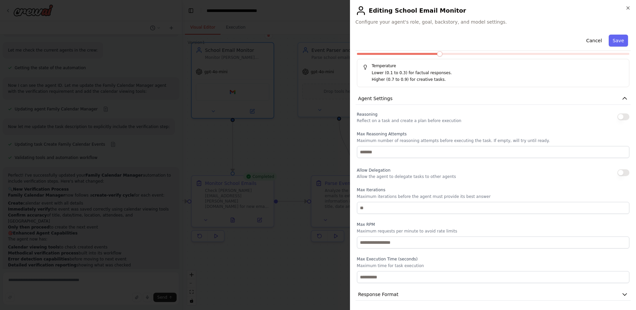
scroll to position [254, 0]
click at [399, 297] on button "Response Format" at bounding box center [493, 293] width 275 height 12
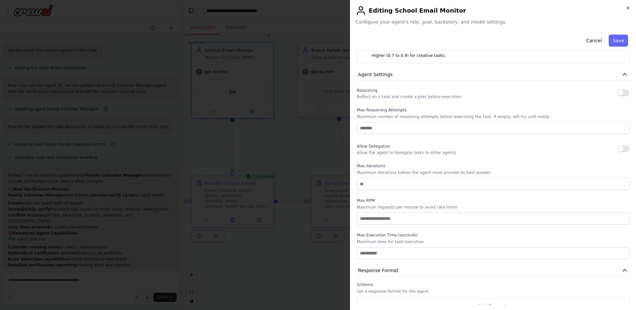
scroll to position [286, 0]
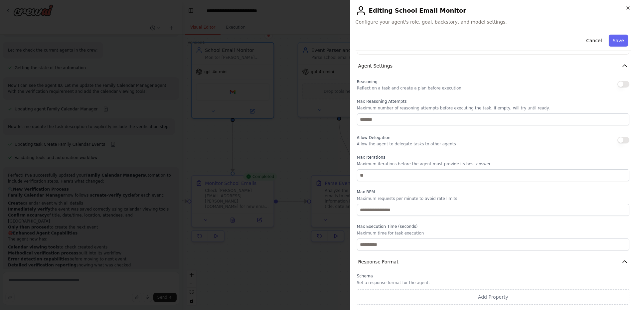
drag, startPoint x: 617, startPoint y: 45, endPoint x: 605, endPoint y: 48, distance: 12.7
click at [617, 45] on button "Save" at bounding box center [618, 41] width 19 height 12
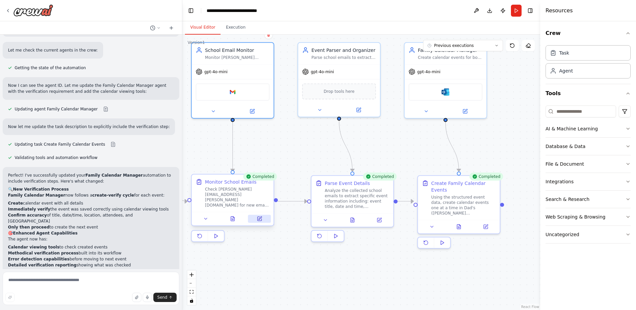
click at [264, 221] on button at bounding box center [259, 219] width 23 height 8
click at [199, 197] on div "Monitor School Emails Check [PERSON_NAME][EMAIL_ADDRESS][PERSON_NAME][DOMAIN_NA…" at bounding box center [233, 193] width 74 height 29
click at [260, 221] on icon at bounding box center [260, 219] width 4 height 4
click at [260, 218] on icon at bounding box center [260, 218] width 3 height 3
click at [258, 67] on div "gpt-4o-mini" at bounding box center [233, 70] width 82 height 15
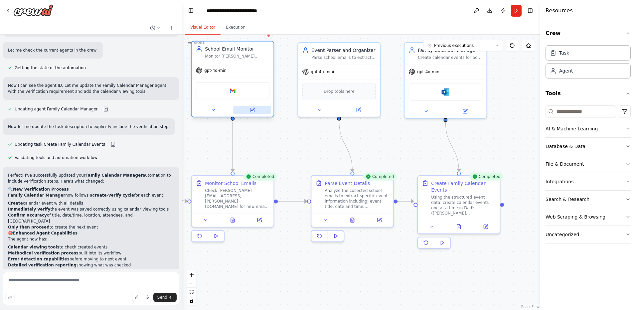
click at [255, 110] on icon at bounding box center [252, 109] width 5 height 5
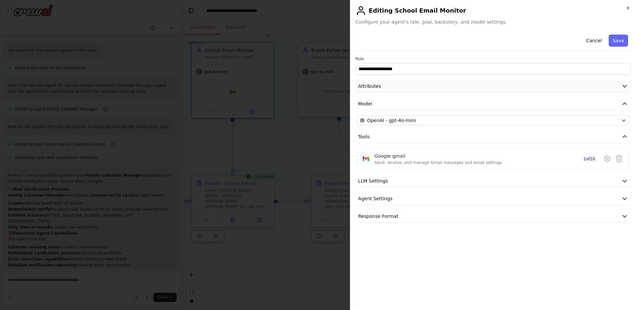
click at [377, 84] on span "Attributes" at bounding box center [369, 86] width 23 height 7
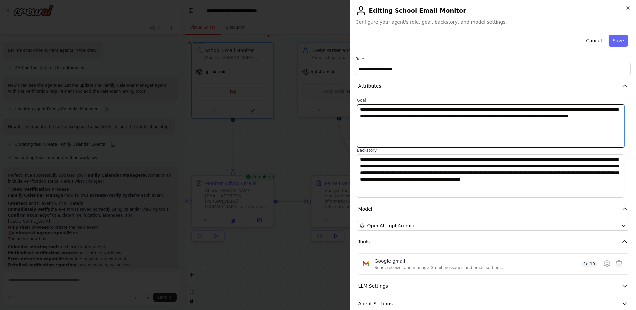
drag, startPoint x: 453, startPoint y: 116, endPoint x: 495, endPoint y: 115, distance: 41.9
click at [495, 115] on textarea "**********" at bounding box center [491, 125] width 268 height 43
drag, startPoint x: 378, startPoint y: 109, endPoint x: 429, endPoint y: 110, distance: 51.2
click at [429, 110] on textarea "**********" at bounding box center [491, 125] width 268 height 43
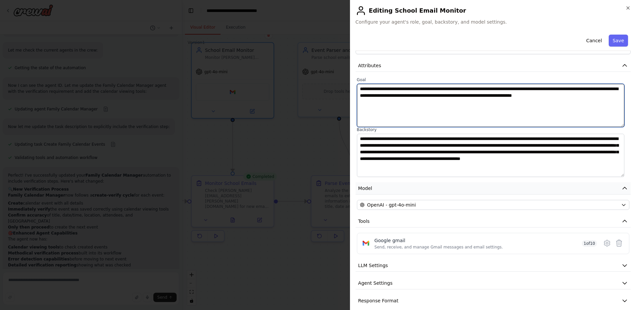
scroll to position [28, 0]
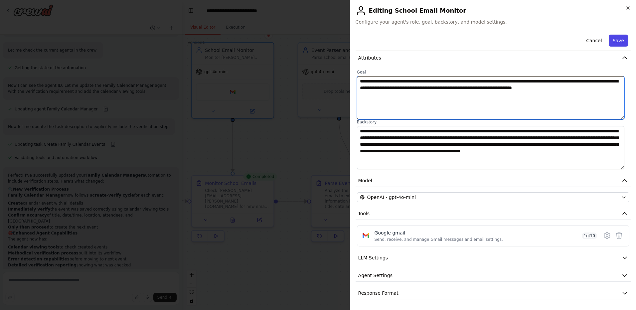
type textarea "**********"
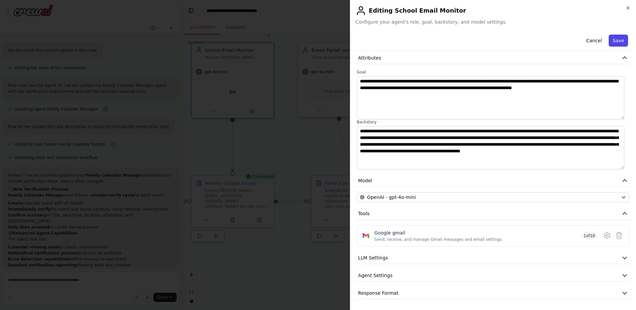
click at [613, 39] on button "Save" at bounding box center [618, 41] width 19 height 12
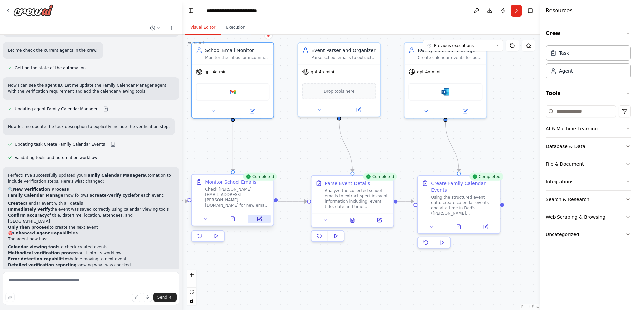
click at [260, 223] on button at bounding box center [259, 219] width 23 height 8
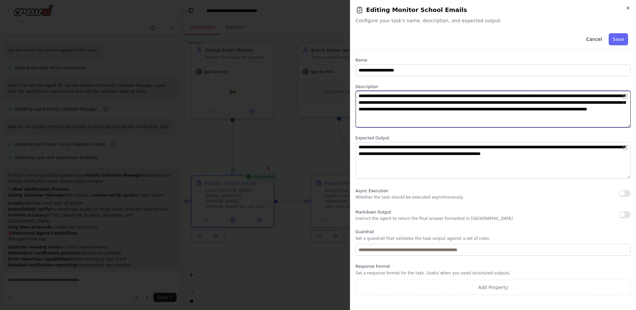
drag, startPoint x: 373, startPoint y: 96, endPoint x: 425, endPoint y: 96, distance: 52.6
click at [425, 96] on textarea "**********" at bounding box center [493, 109] width 275 height 37
type textarea "**********"
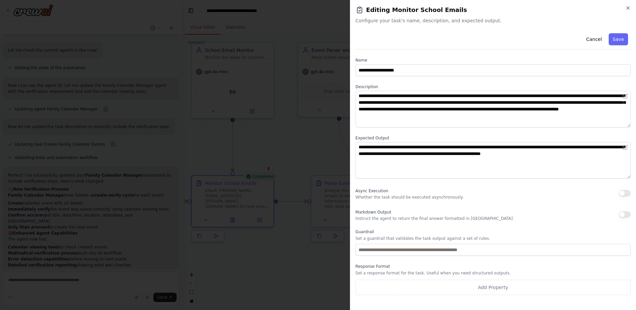
click at [625, 43] on button "Save" at bounding box center [618, 39] width 19 height 12
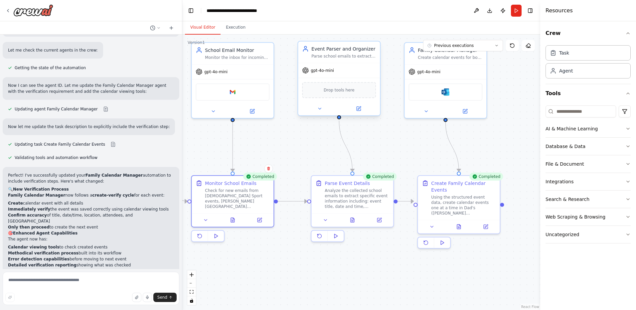
click at [361, 72] on div "gpt-4o-mini" at bounding box center [339, 70] width 82 height 15
click at [361, 108] on icon at bounding box center [358, 108] width 5 height 5
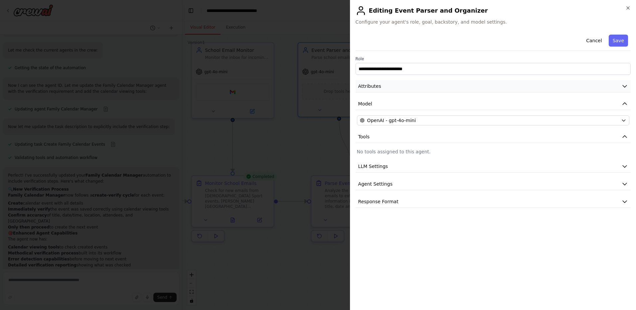
click at [392, 86] on button "Attributes" at bounding box center [493, 86] width 275 height 12
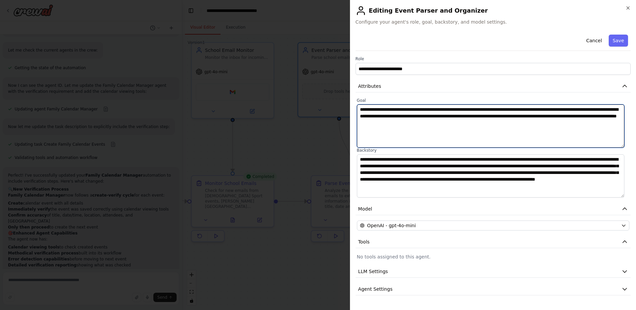
click at [492, 125] on textarea "**********" at bounding box center [491, 125] width 268 height 43
click at [380, 108] on textarea "**********" at bounding box center [491, 125] width 268 height 43
type textarea "**********"
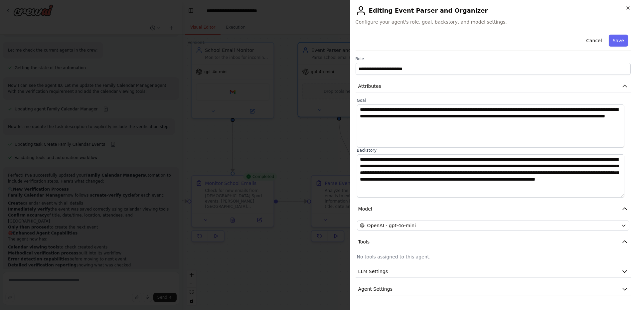
click at [617, 44] on button "Save" at bounding box center [618, 41] width 19 height 12
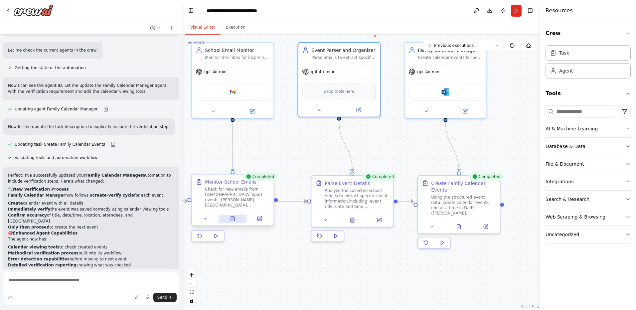
click at [234, 220] on icon at bounding box center [233, 219] width 4 height 4
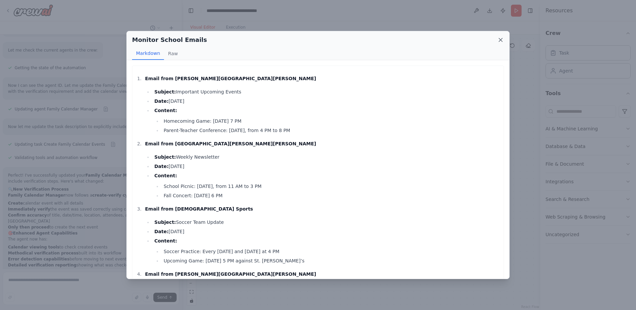
click at [501, 39] on icon at bounding box center [500, 40] width 7 height 7
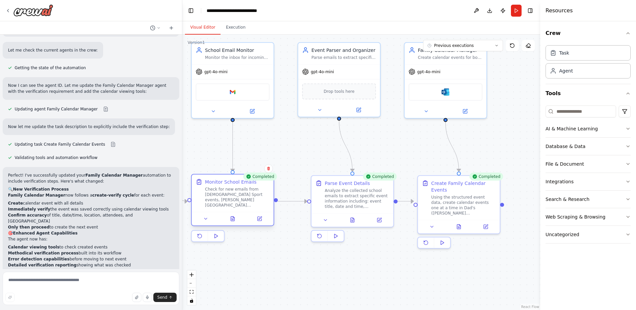
click at [202, 196] on div "Monitor School Emails Check for new emails from [DEMOGRAPHIC_DATA] Sport events…" at bounding box center [233, 193] width 74 height 29
click at [260, 218] on icon at bounding box center [260, 218] width 3 height 3
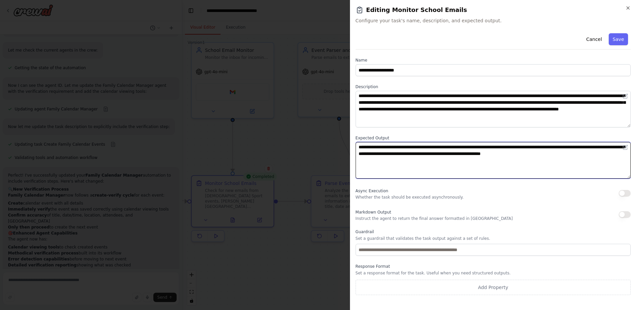
drag, startPoint x: 579, startPoint y: 147, endPoint x: 602, endPoint y: 149, distance: 23.7
click at [602, 149] on textarea "**********" at bounding box center [493, 160] width 275 height 37
click at [591, 153] on textarea "**********" at bounding box center [493, 160] width 275 height 37
type textarea "**********"
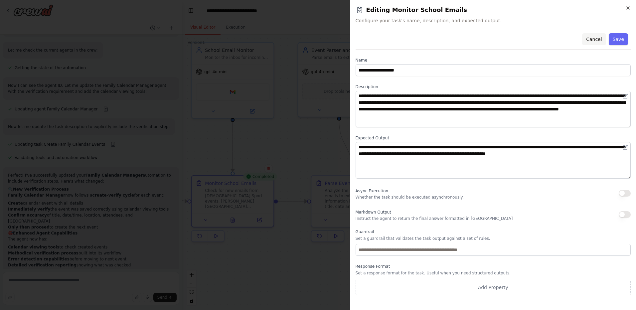
click at [594, 40] on button "Cancel" at bounding box center [594, 39] width 24 height 12
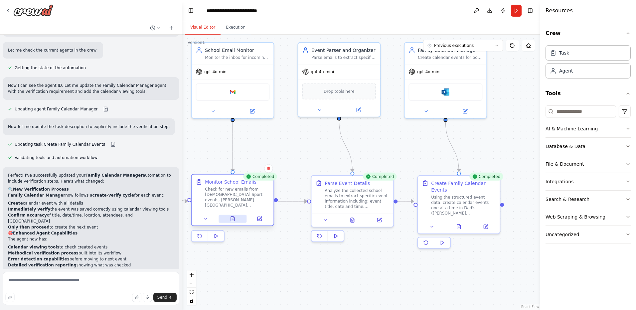
click at [232, 220] on icon at bounding box center [233, 219] width 4 height 4
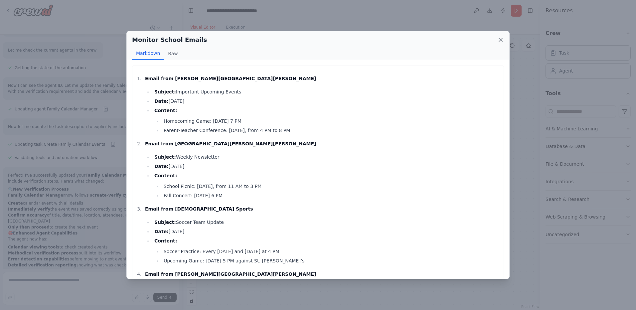
click at [501, 40] on icon at bounding box center [500, 39] width 3 height 3
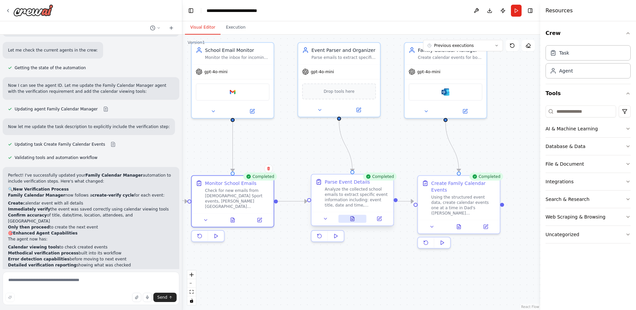
click at [354, 219] on icon at bounding box center [353, 219] width 4 height 4
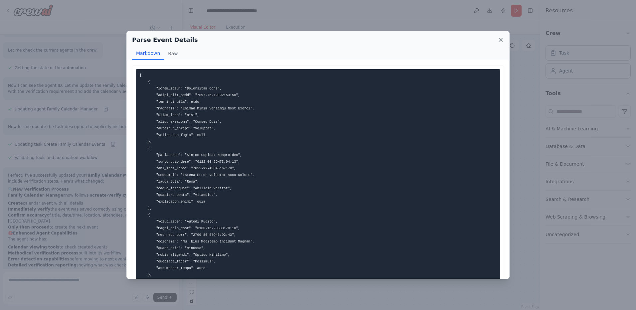
click at [502, 42] on icon at bounding box center [500, 40] width 7 height 7
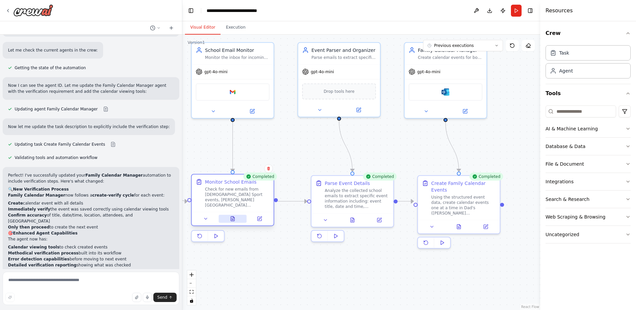
click at [233, 220] on icon at bounding box center [233, 219] width 4 height 4
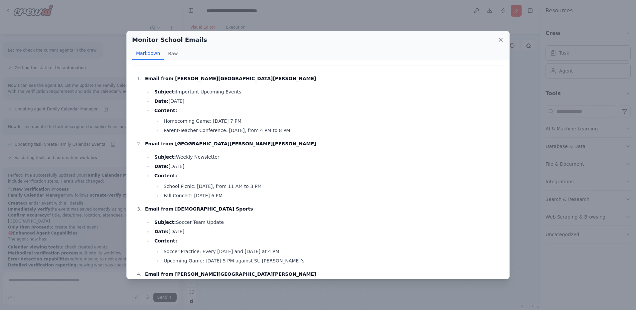
click at [502, 40] on icon at bounding box center [500, 40] width 7 height 7
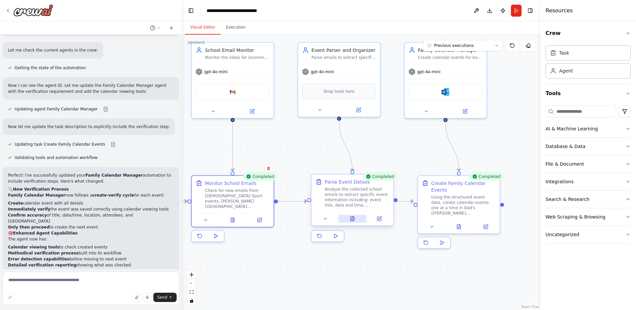
click at [352, 221] on icon at bounding box center [352, 218] width 5 height 5
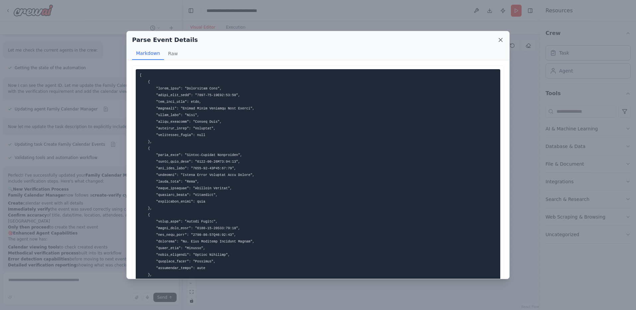
click at [501, 41] on icon at bounding box center [500, 40] width 7 height 7
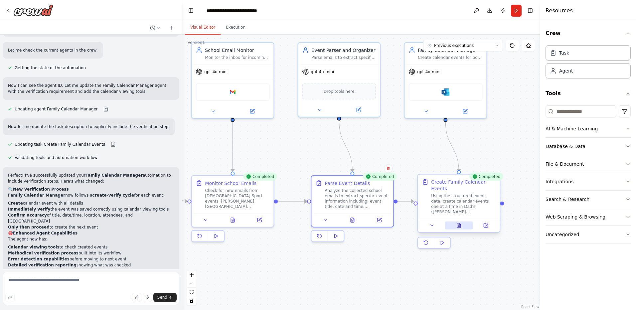
click at [459, 226] on icon at bounding box center [459, 226] width 2 height 0
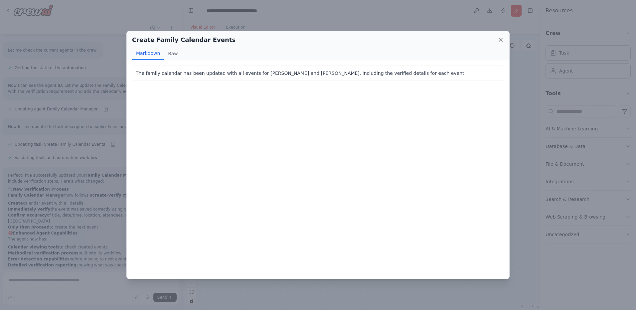
click at [499, 40] on icon at bounding box center [500, 40] width 7 height 7
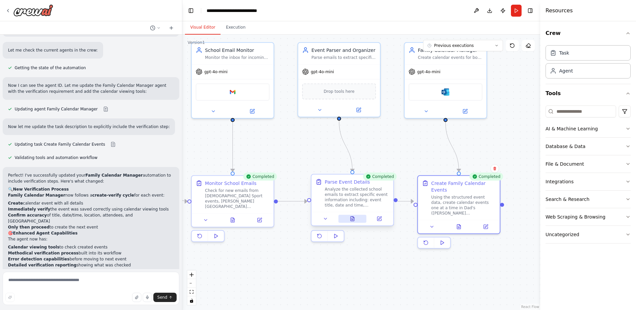
click at [349, 219] on button at bounding box center [352, 219] width 28 height 8
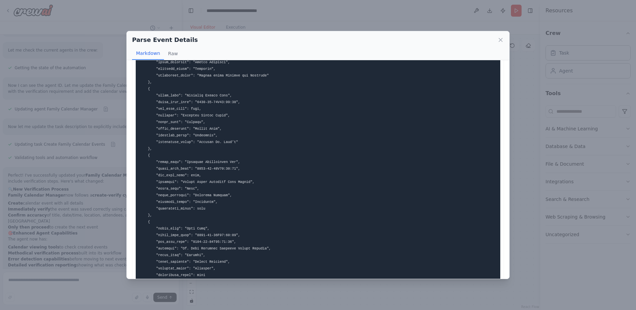
scroll to position [287, 0]
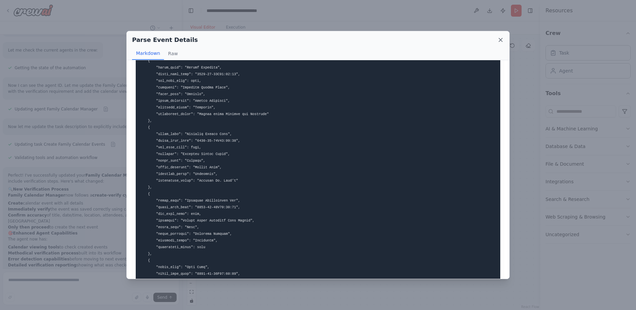
click at [503, 38] on icon at bounding box center [500, 40] width 7 height 7
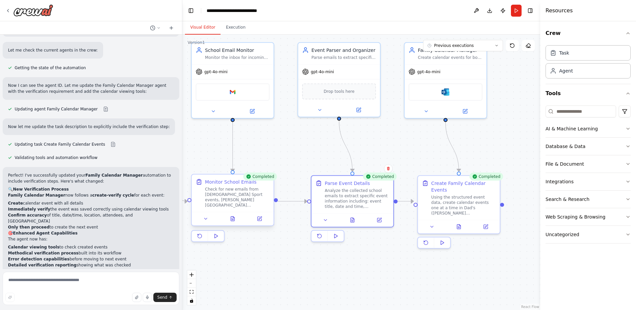
click at [250, 195] on div "Check for new emails from [DEMOGRAPHIC_DATA] Sport events, [PERSON_NAME][GEOGRA…" at bounding box center [237, 197] width 65 height 21
click at [234, 218] on icon at bounding box center [233, 217] width 1 height 1
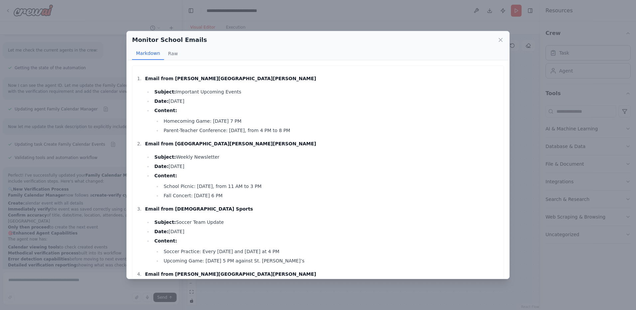
click at [504, 40] on div "Monitor School Emails Markdown Raw" at bounding box center [318, 45] width 383 height 29
click at [499, 40] on icon at bounding box center [500, 40] width 7 height 7
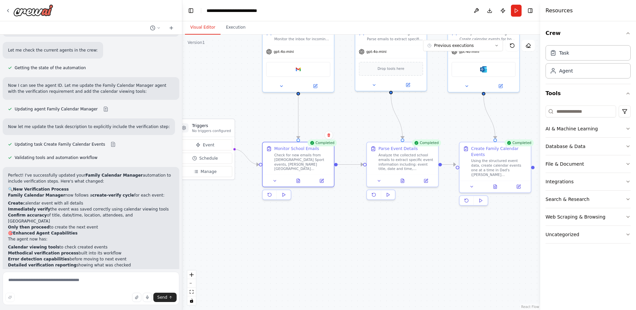
drag, startPoint x: 266, startPoint y: 254, endPoint x: 322, endPoint y: 217, distance: 68.0
click at [326, 215] on div ".deletable-edge-delete-btn { width: 20px; height: 20px; border: 0px solid #ffff…" at bounding box center [361, 173] width 358 height 276
